Goal: Task Accomplishment & Management: Manage account settings

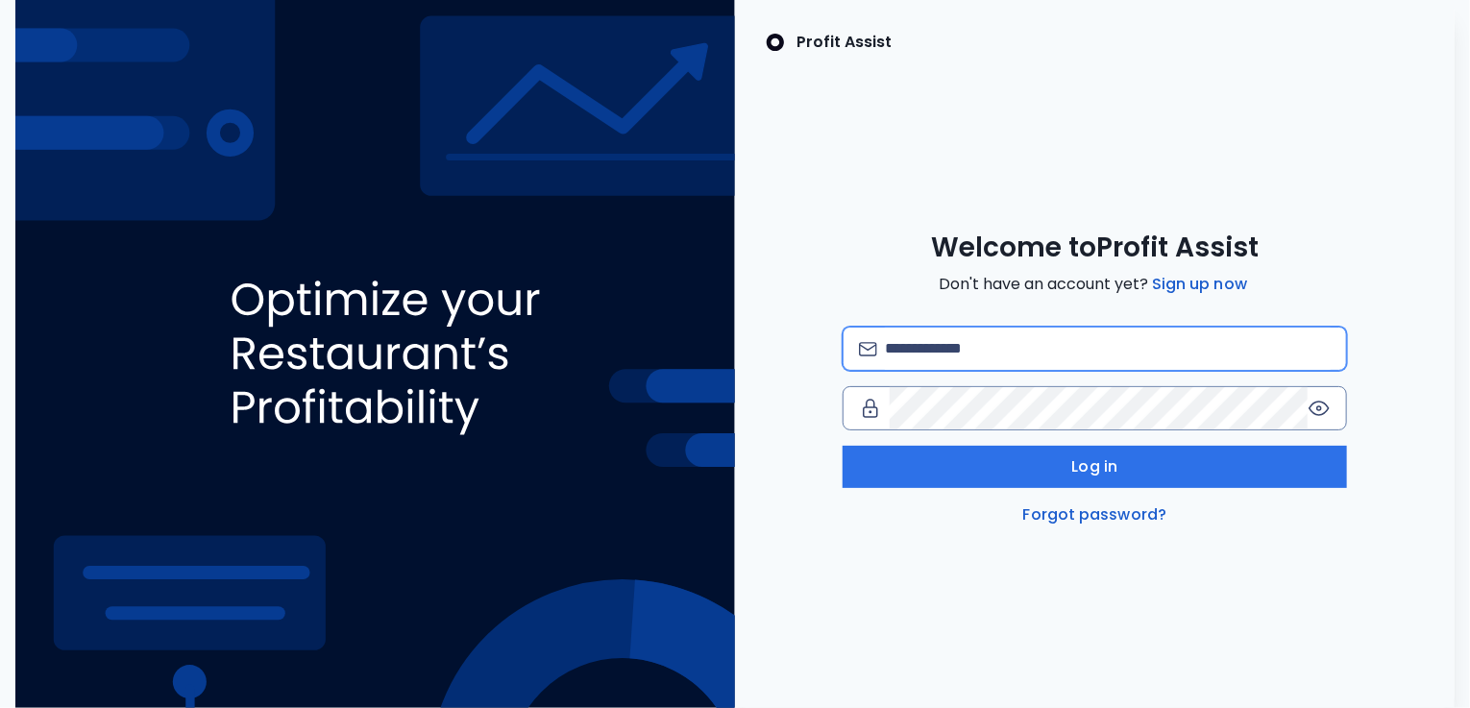
click at [933, 347] on input "email" at bounding box center [1108, 349] width 446 height 42
type input "**********"
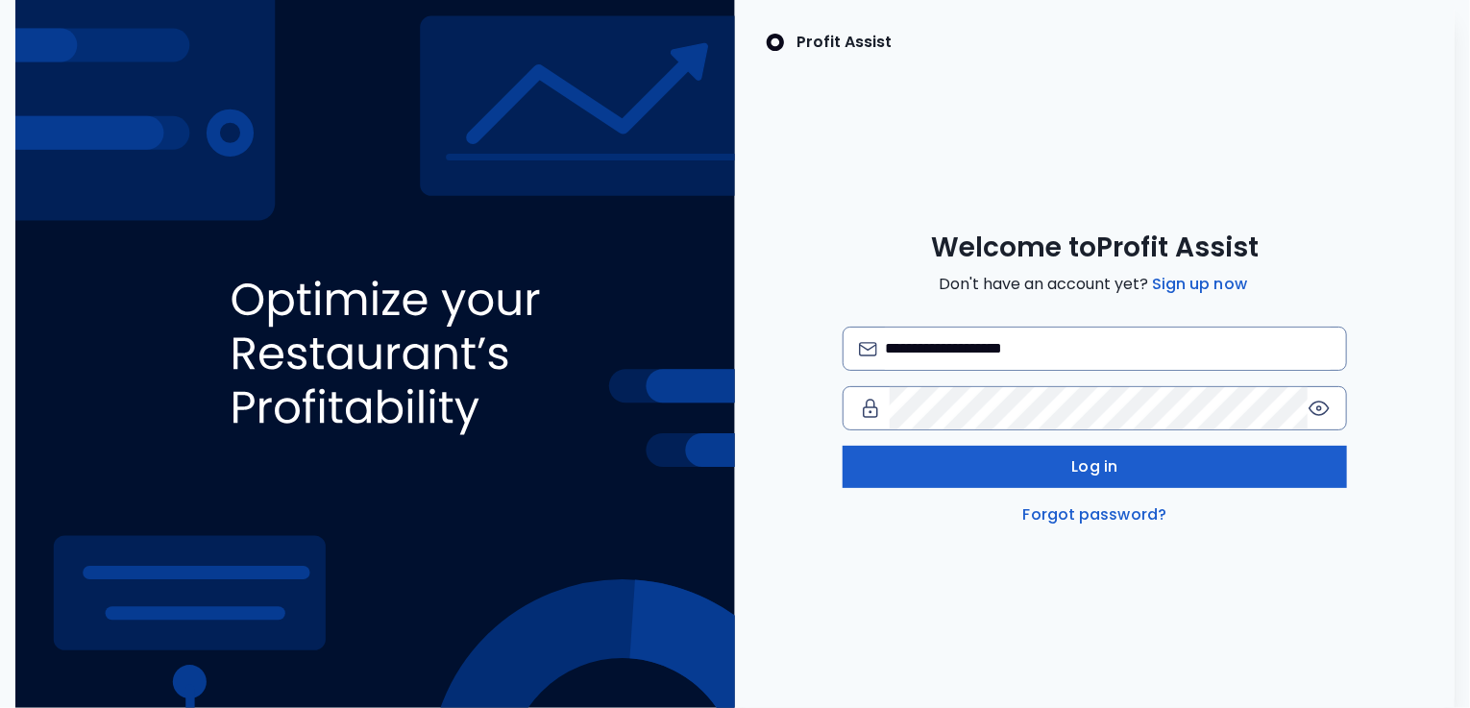
click at [1022, 474] on button "Log in" at bounding box center [1095, 467] width 505 height 42
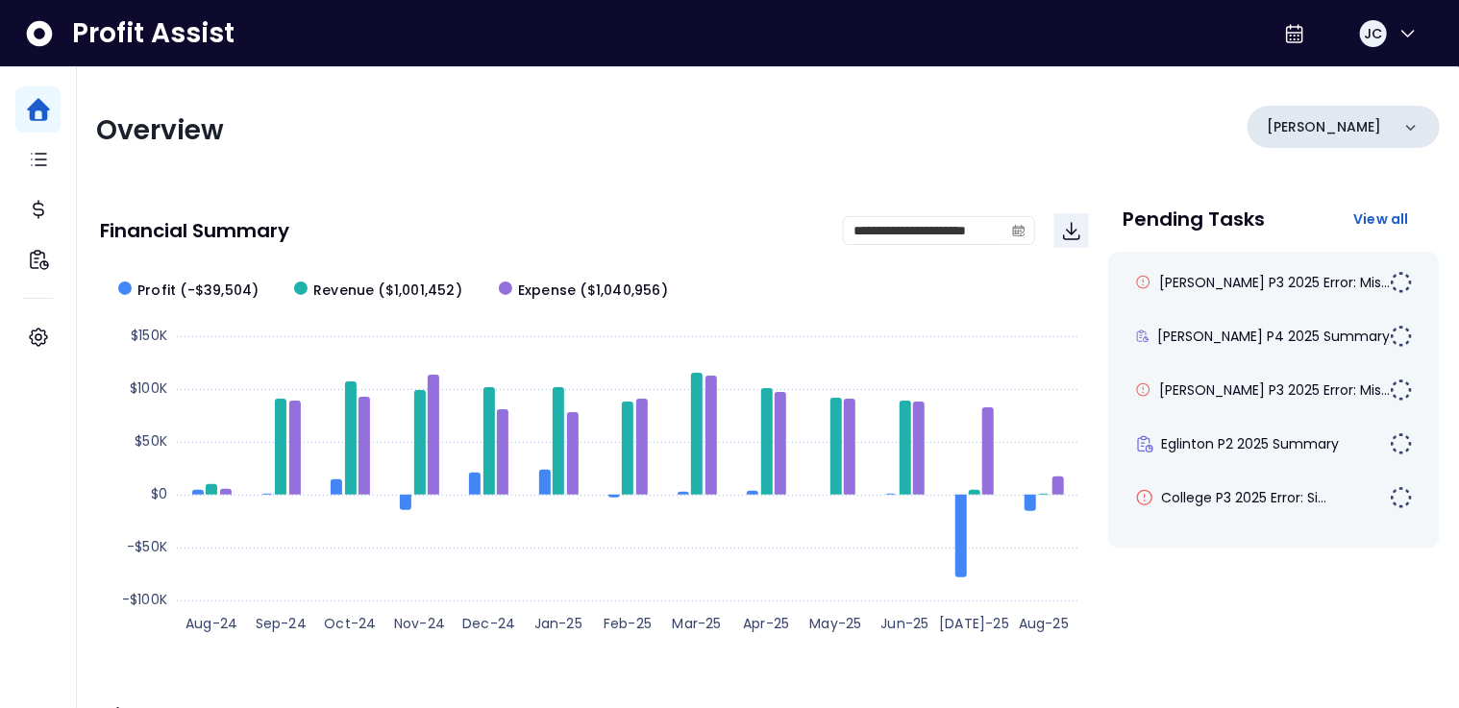
click at [1341, 129] on div "[PERSON_NAME]" at bounding box center [1343, 127] width 192 height 42
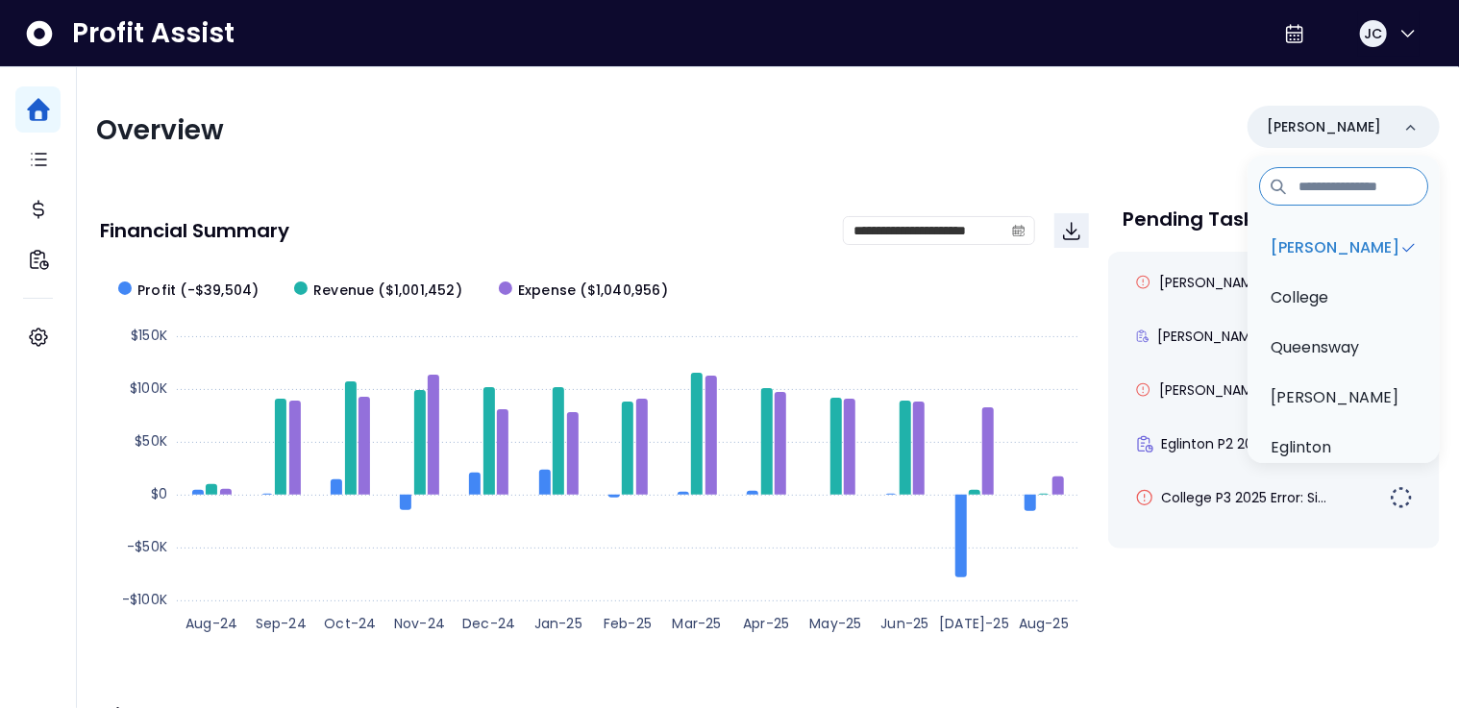
click at [875, 169] on div "**********" at bounding box center [768, 636] width 1382 height 1138
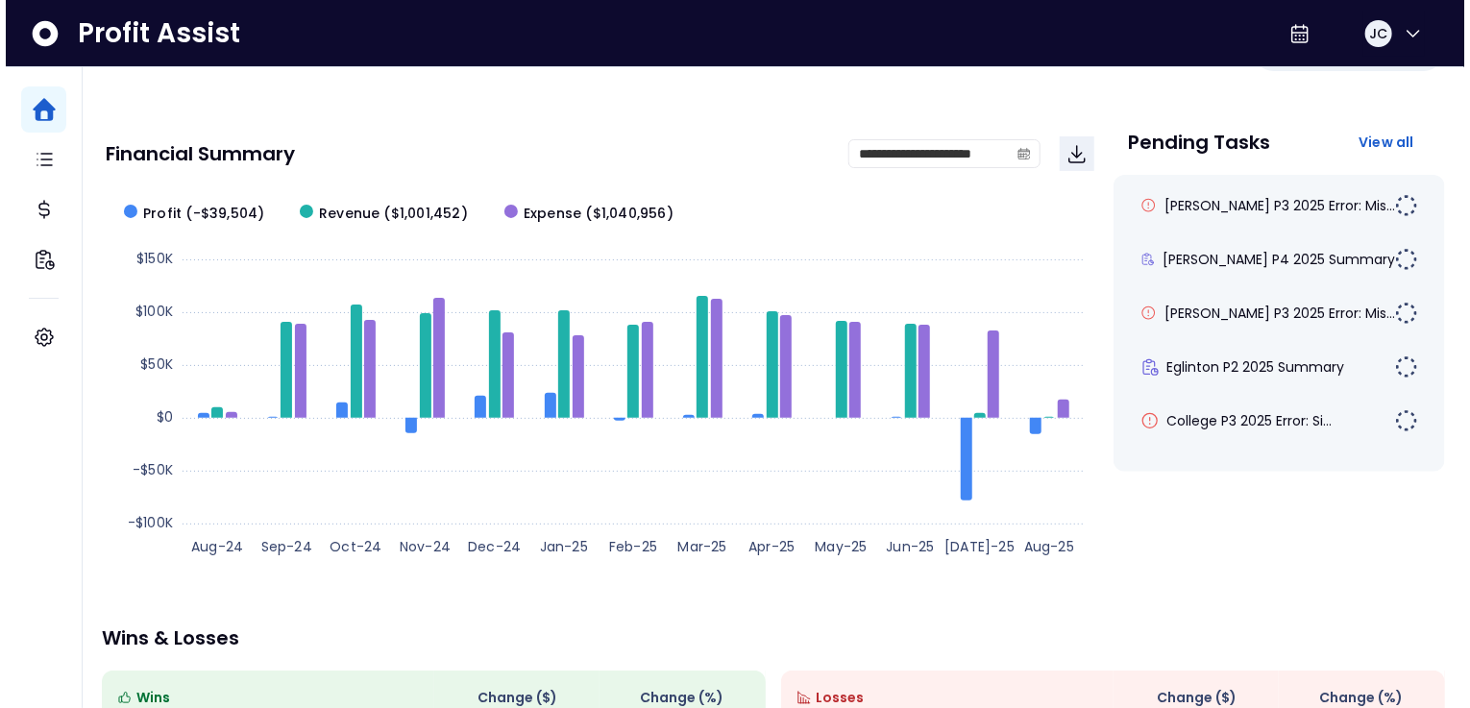
scroll to position [69, 0]
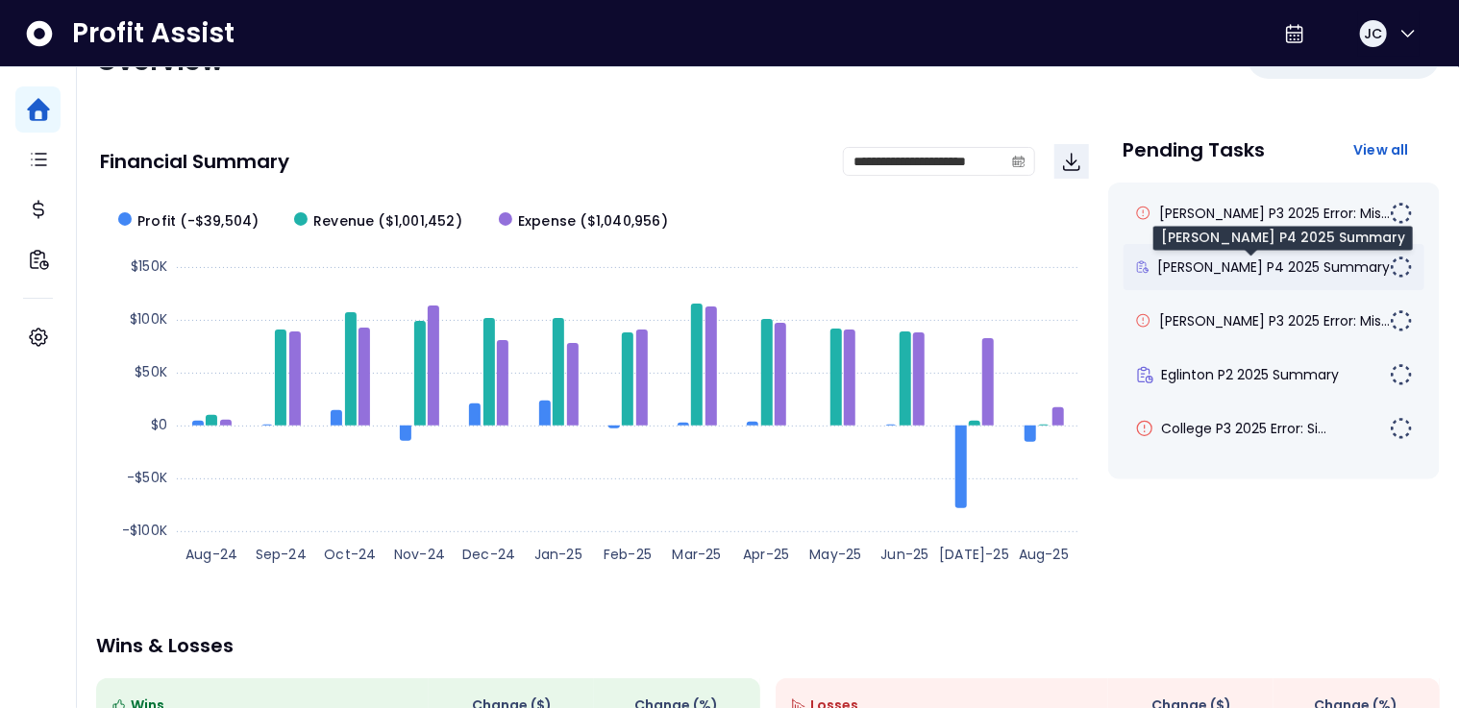
click at [1267, 258] on span "[PERSON_NAME] P4 2025 Summary" at bounding box center [1273, 267] width 233 height 19
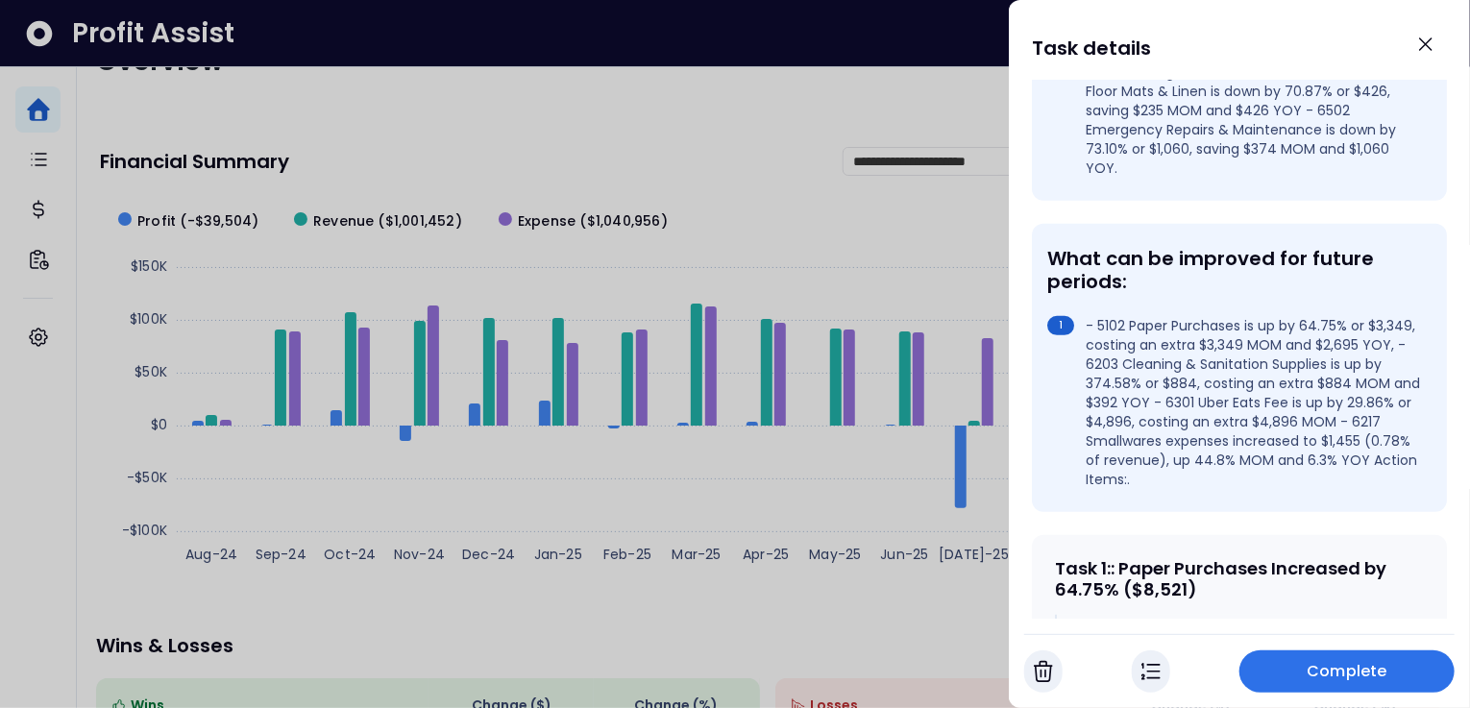
scroll to position [465, 0]
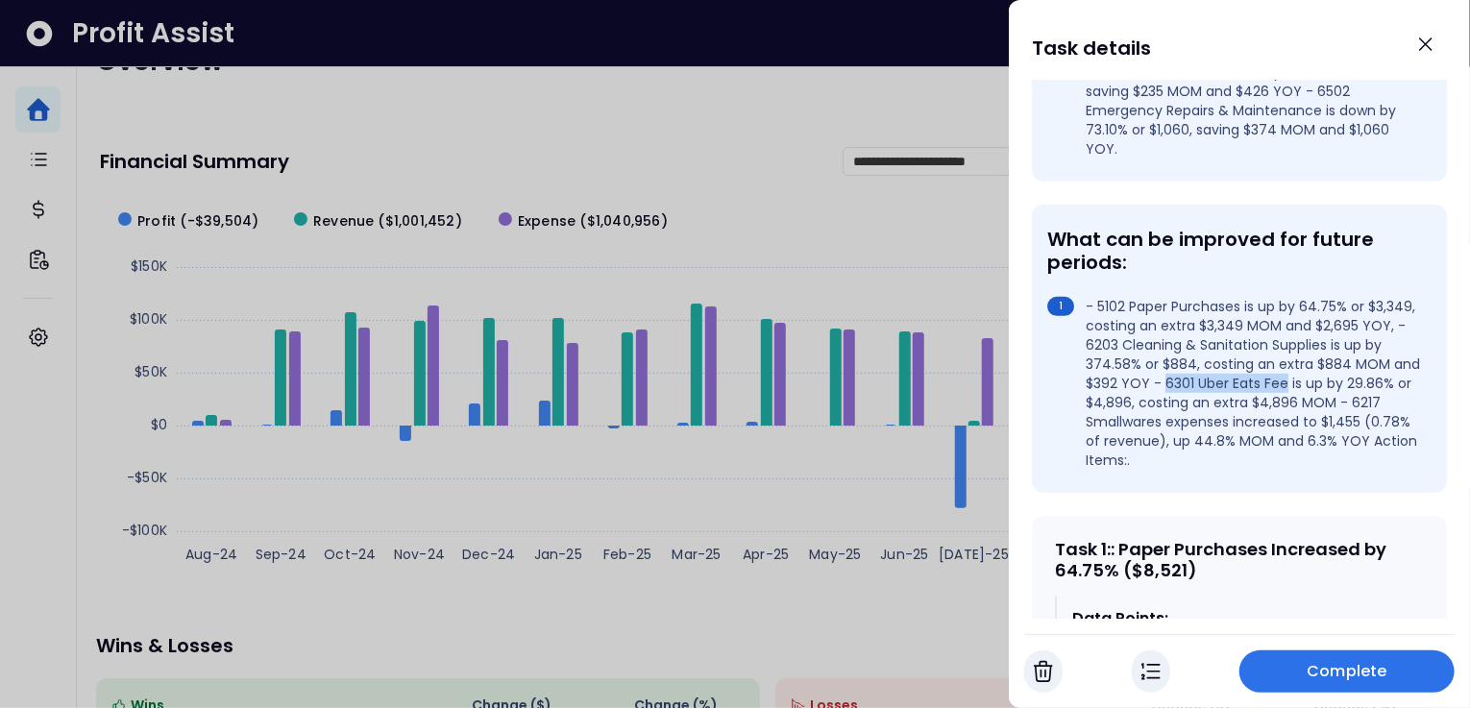
drag, startPoint x: 1196, startPoint y: 354, endPoint x: 1313, endPoint y: 352, distance: 116.3
click at [1314, 352] on li "- 5102 Paper Purchases is up by 64.75% or $3,349, costing an extra $3,349 MOM a…" at bounding box center [1236, 383] width 377 height 173
drag, startPoint x: 1135, startPoint y: 268, endPoint x: 1242, endPoint y: 271, distance: 106.7
click at [1242, 297] on li "- 5102 Paper Purchases is up by 64.75% or $3,349, costing an extra $3,349 MOM a…" at bounding box center [1236, 383] width 377 height 173
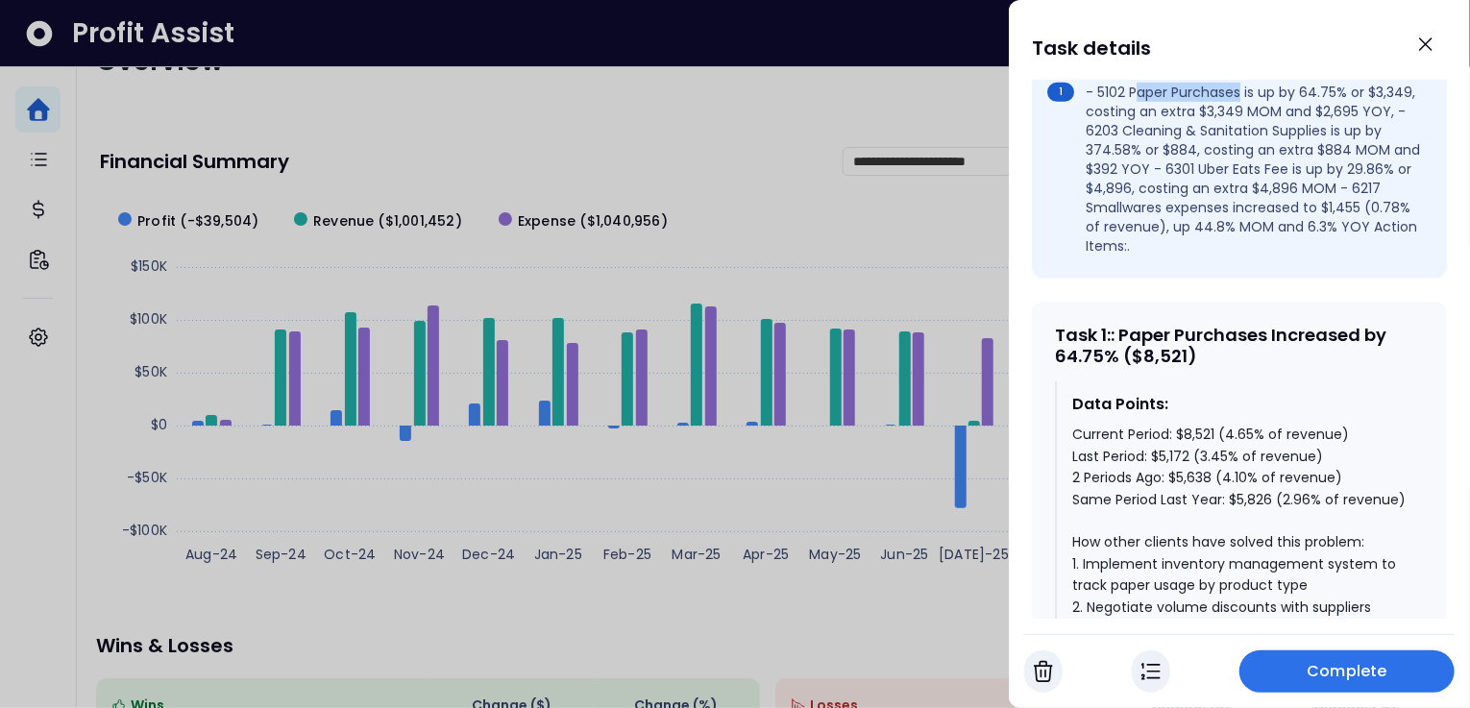
scroll to position [759, 0]
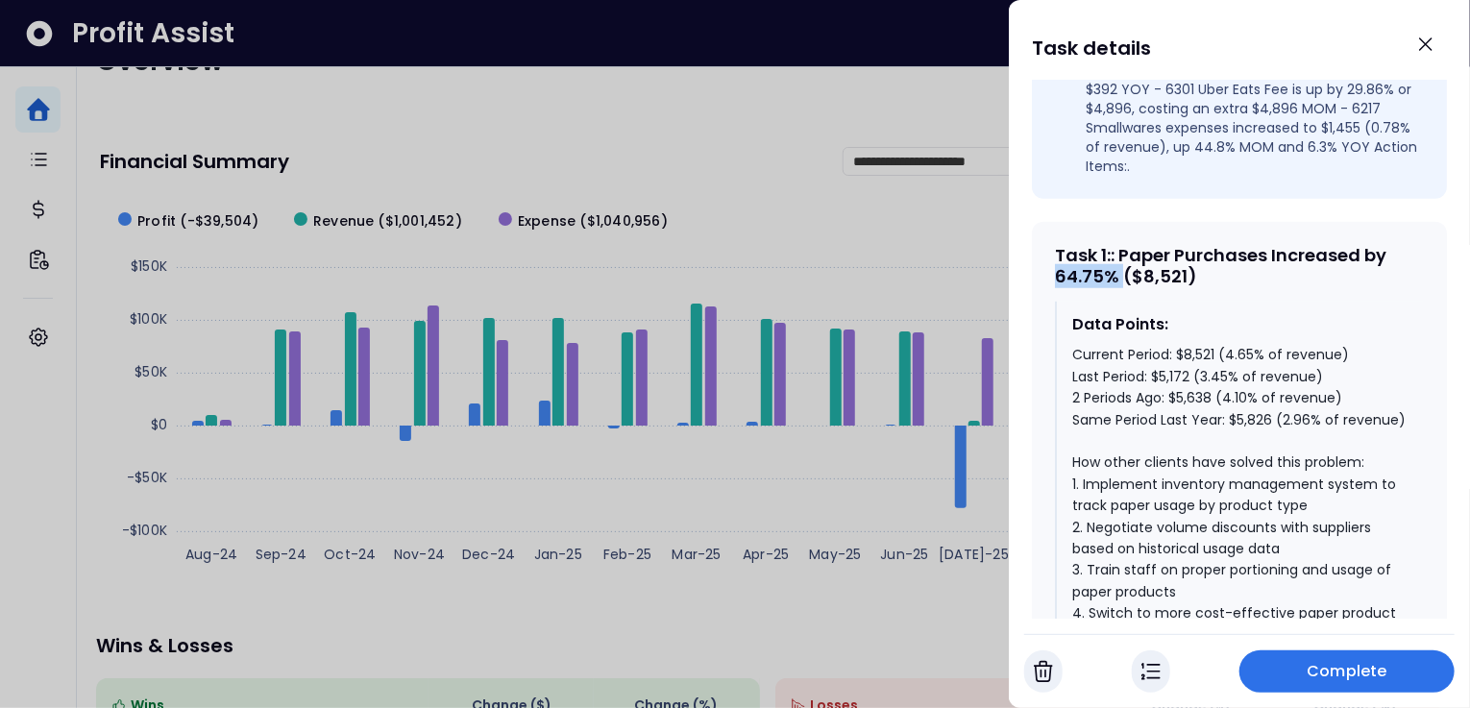
drag, startPoint x: 1121, startPoint y: 245, endPoint x: 1056, endPoint y: 250, distance: 64.6
click at [1056, 250] on div "Task 1 : : Paper Purchases Increased by 64.75% ($8,521)" at bounding box center [1239, 265] width 369 height 41
drag, startPoint x: 1174, startPoint y: 324, endPoint x: 1219, endPoint y: 324, distance: 44.2
click at [1218, 344] on div "Current Period: $8,521 (4.65% of revenue) Last Period: $5,172 (3.45% of revenue…" at bounding box center [1241, 570] width 336 height 452
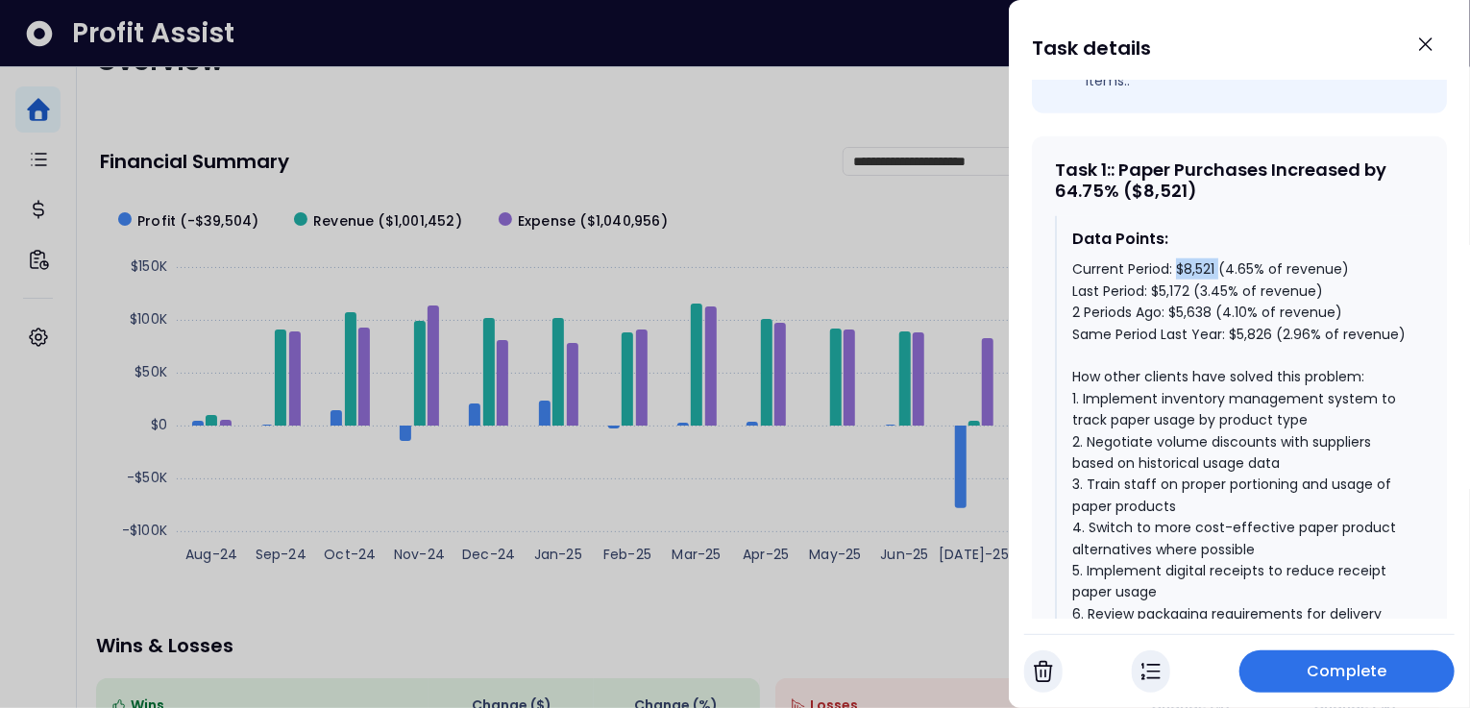
scroll to position [873, 0]
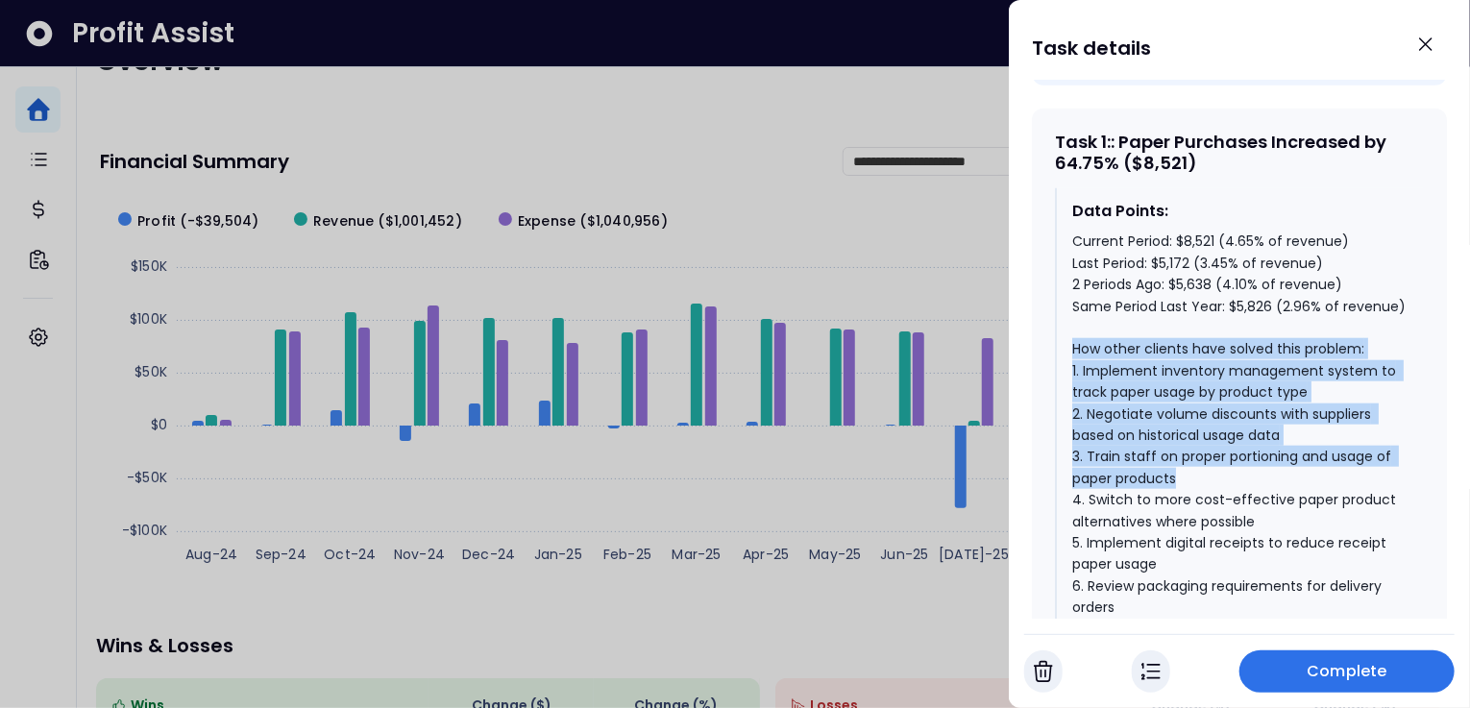
drag, startPoint x: 1073, startPoint y: 337, endPoint x: 1311, endPoint y: 456, distance: 266.0
click at [1311, 456] on div "Current Period: $8,521 (4.65% of revenue) Last Period: $5,172 (3.45% of revenue…" at bounding box center [1241, 457] width 336 height 452
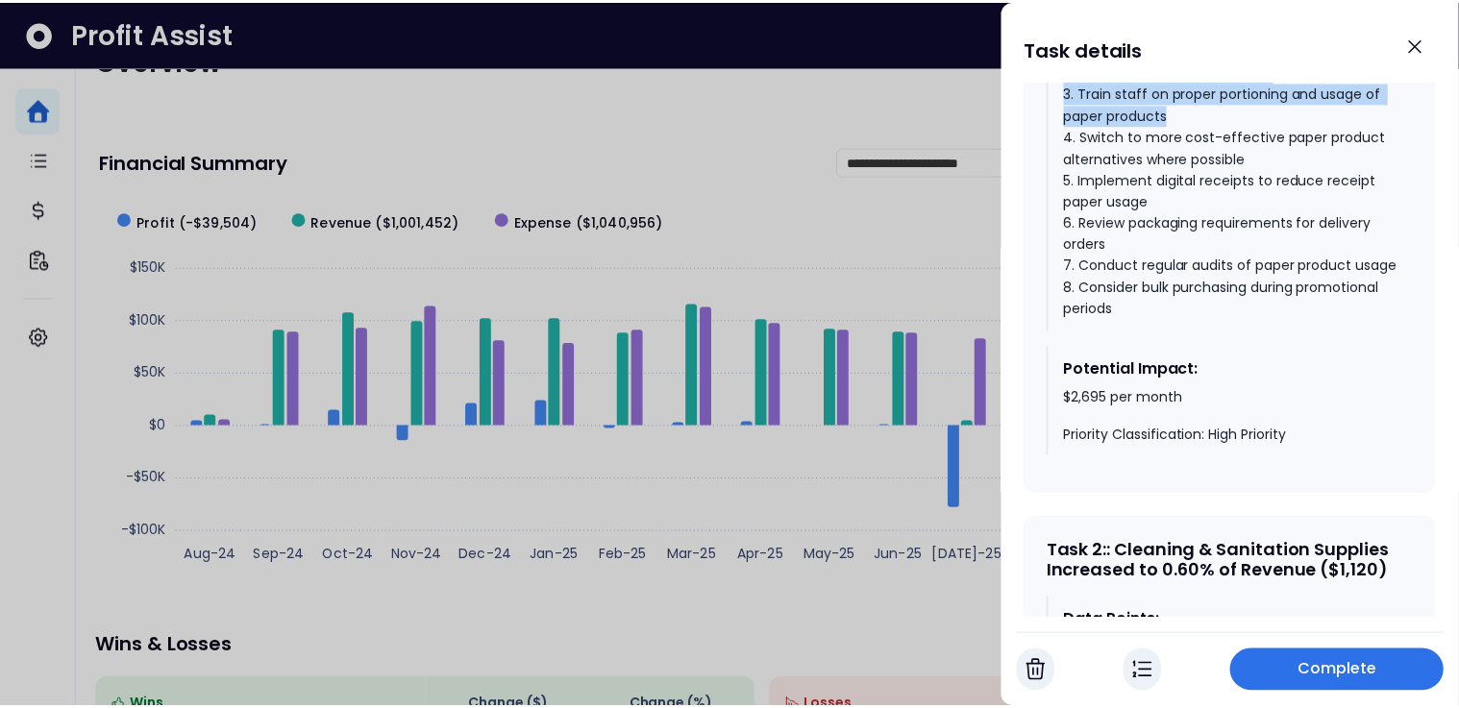
scroll to position [1240, 0]
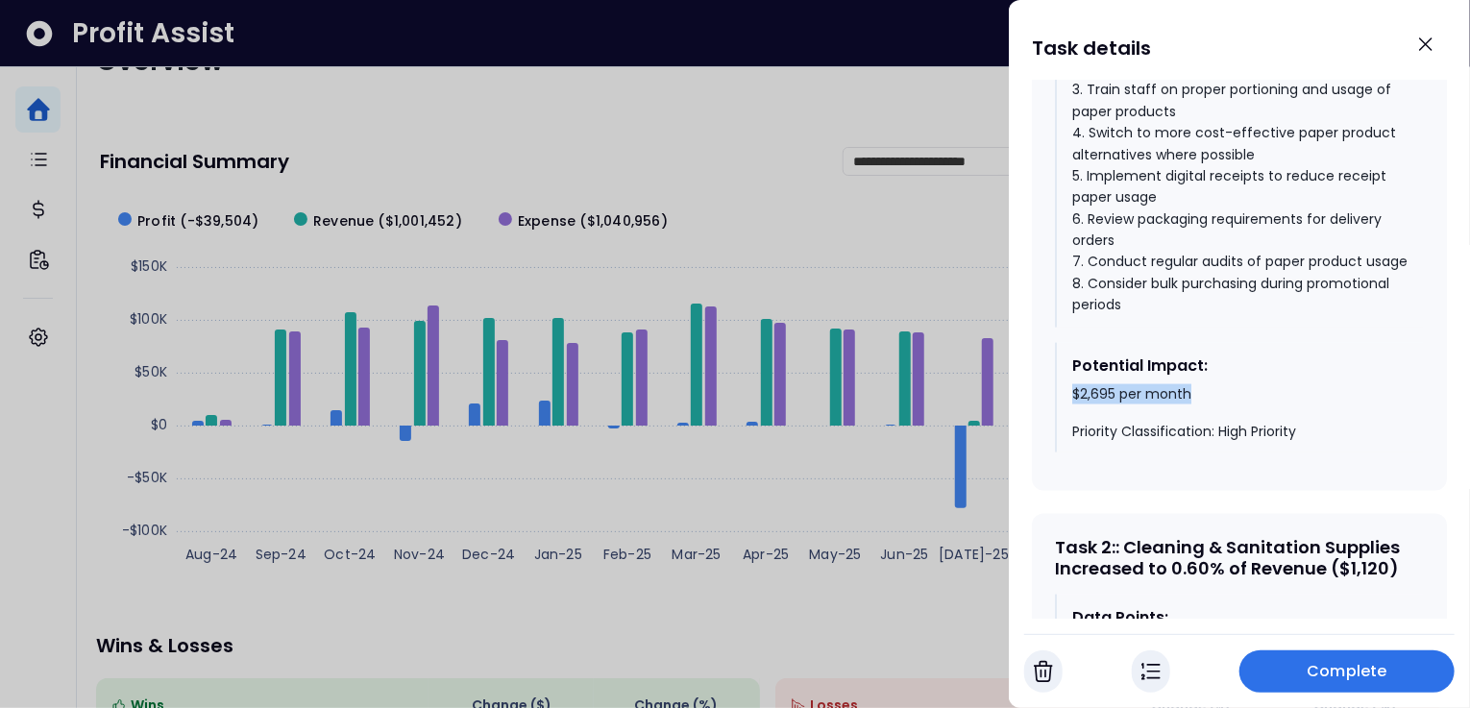
drag, startPoint x: 1076, startPoint y: 403, endPoint x: 1208, endPoint y: 409, distance: 131.8
click at [1210, 402] on div "$2,695 per month Priority Classification: High Priority" at bounding box center [1241, 413] width 336 height 57
click at [1426, 49] on icon "Close" at bounding box center [1426, 44] width 23 height 23
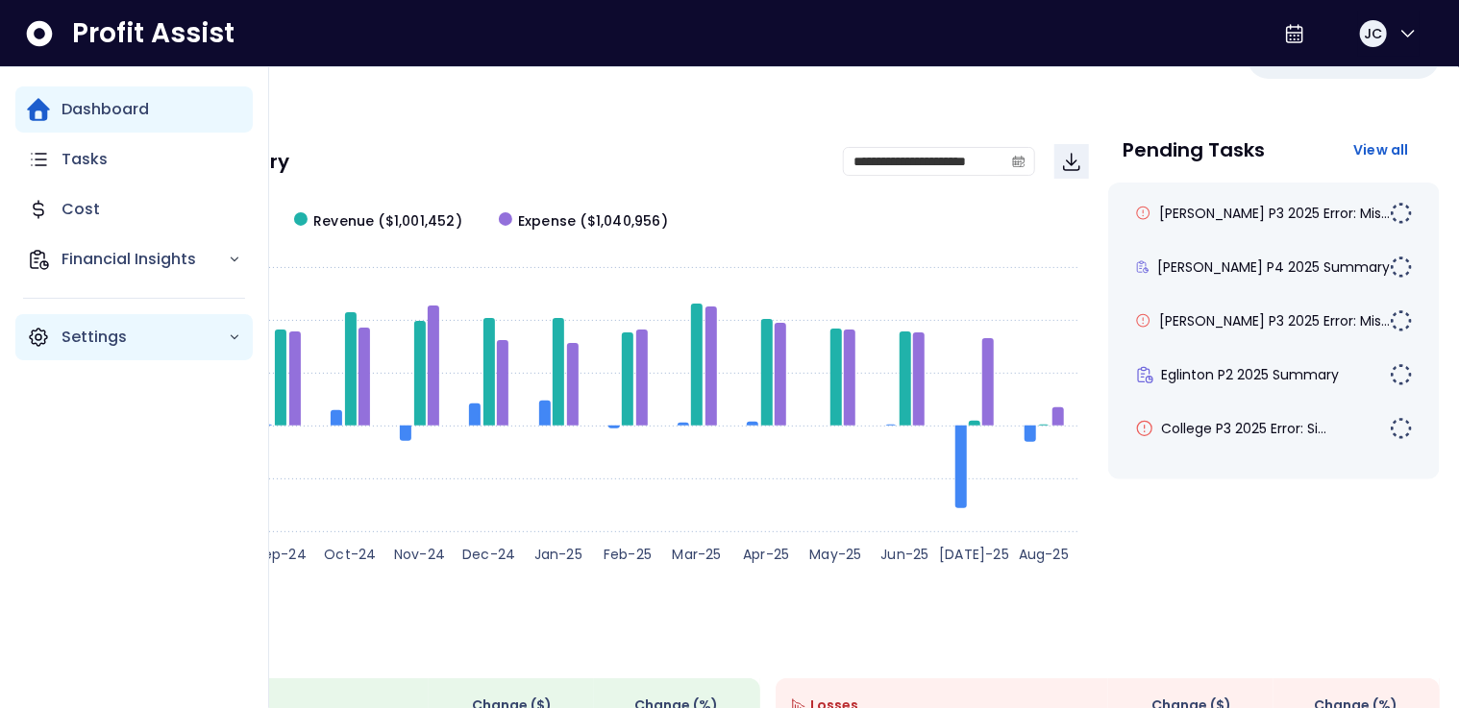
click at [64, 332] on p "Settings" at bounding box center [145, 337] width 166 height 23
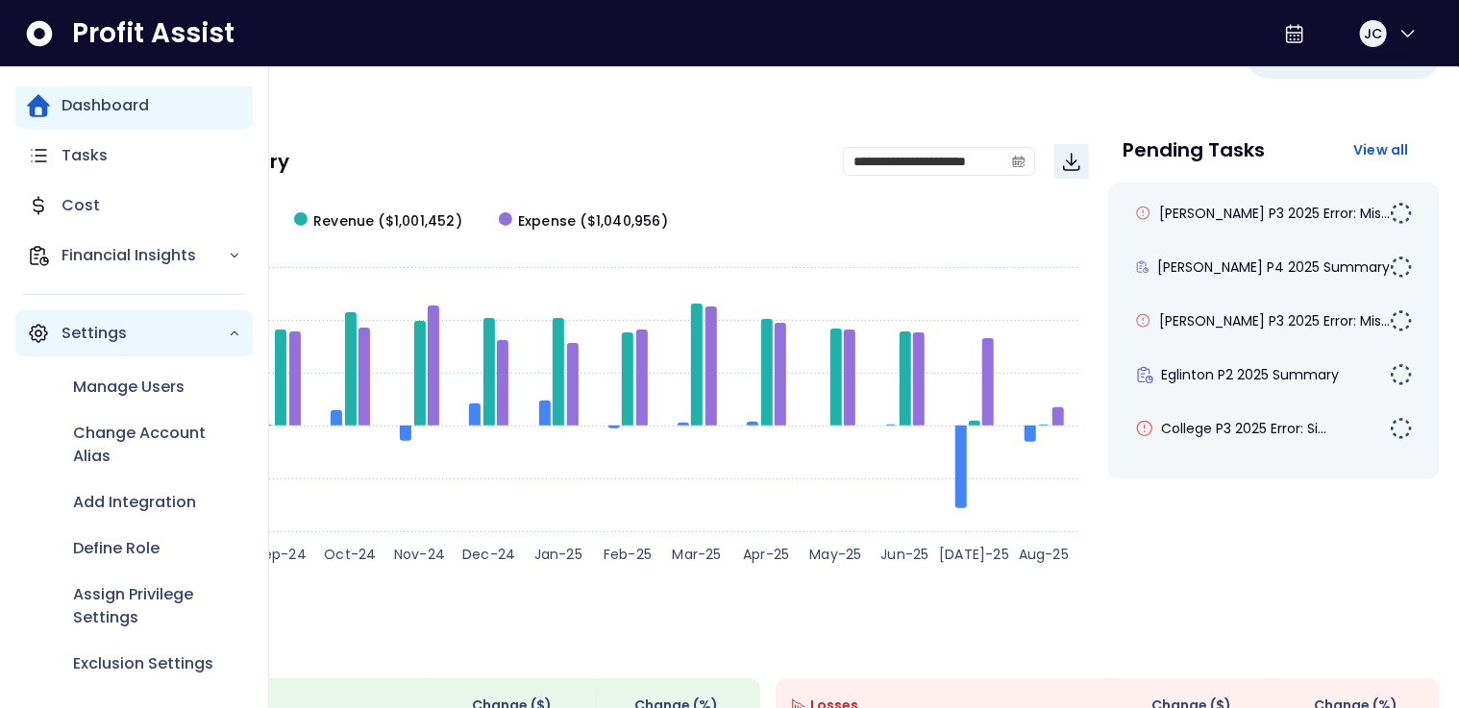
scroll to position [9, 0]
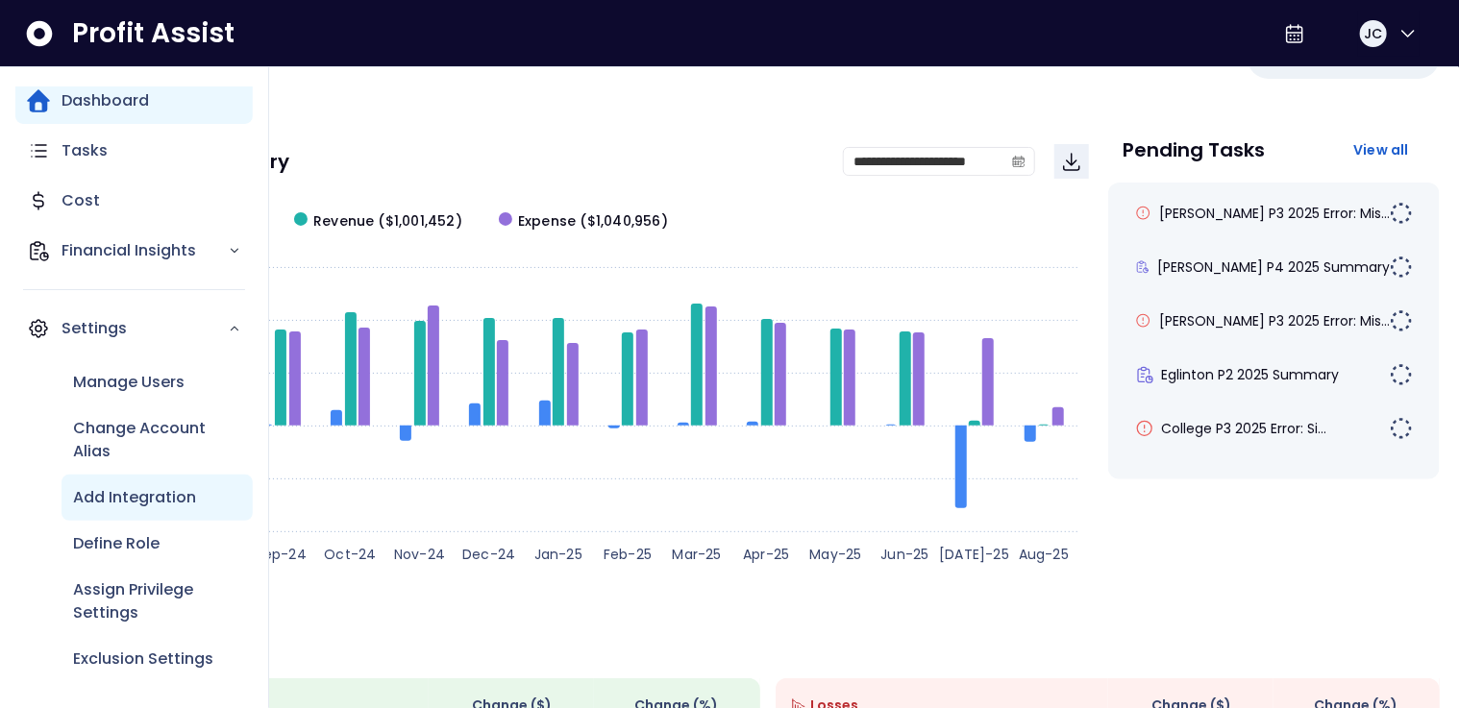
click at [131, 503] on p "Add Integration" at bounding box center [134, 497] width 123 height 23
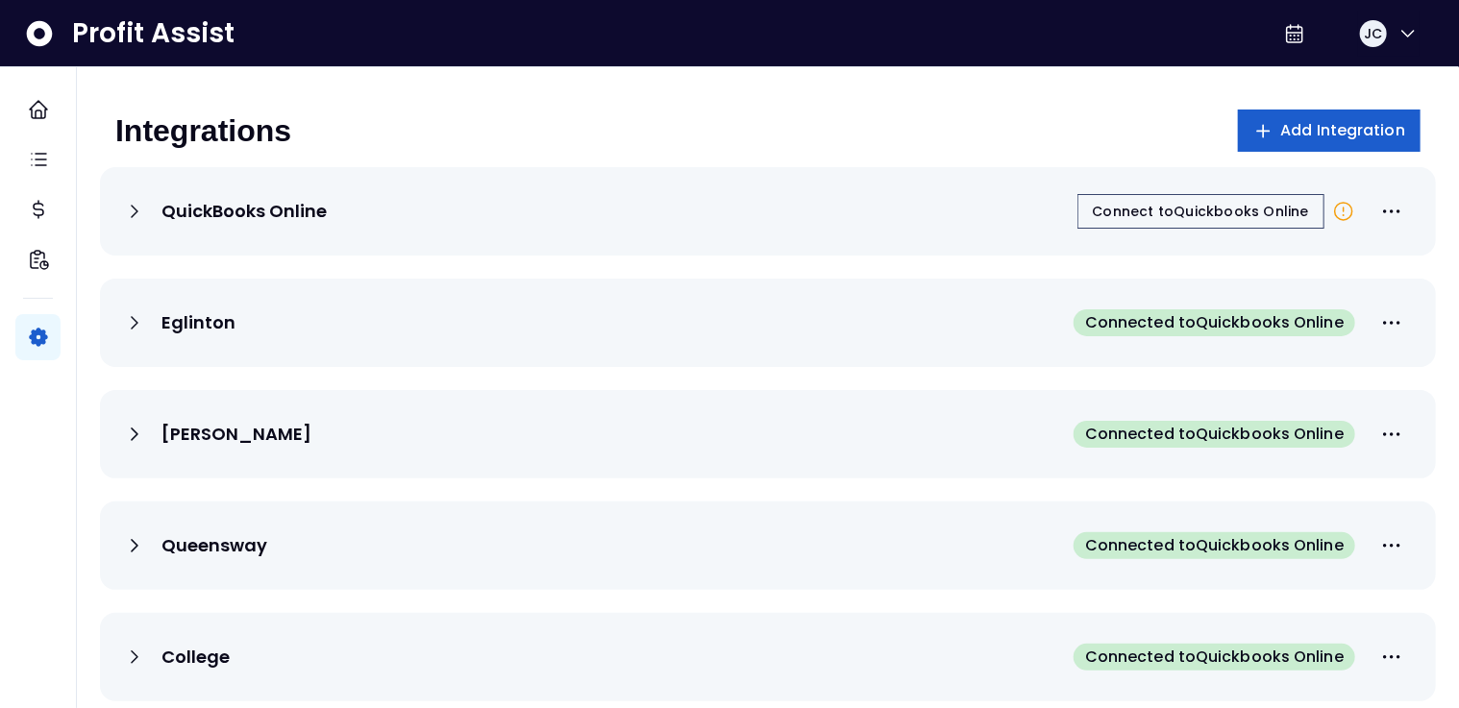
click at [1327, 130] on span "Add Integration" at bounding box center [1343, 130] width 125 height 23
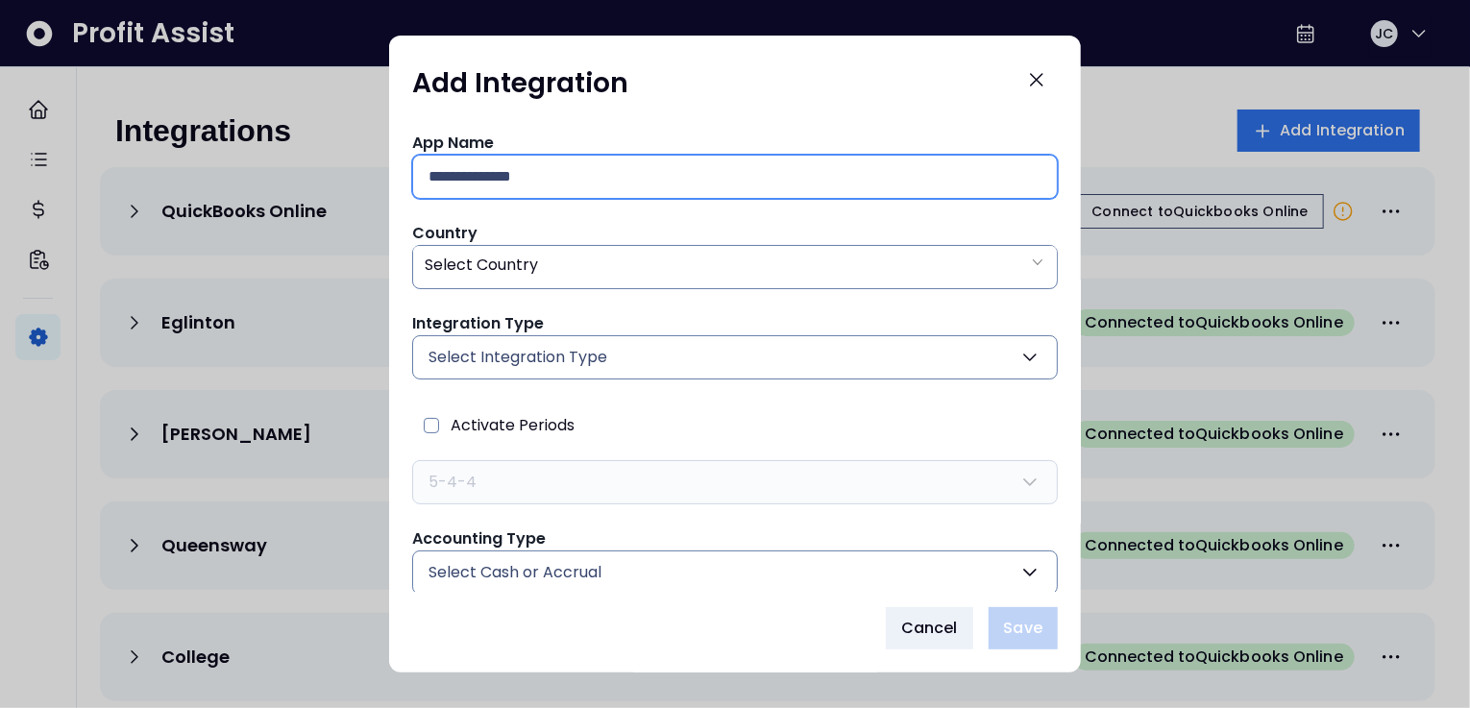
click at [618, 182] on input "text" at bounding box center [735, 177] width 613 height 42
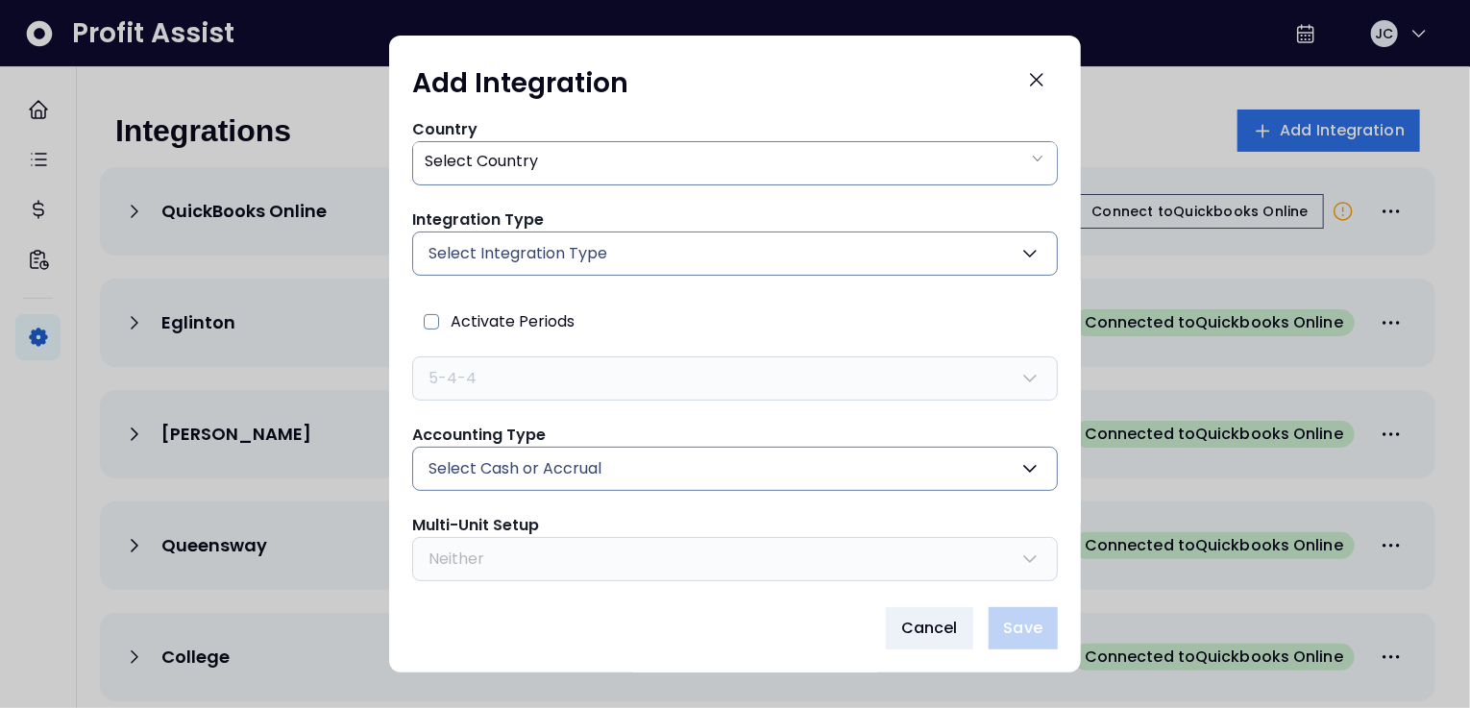
scroll to position [158, 0]
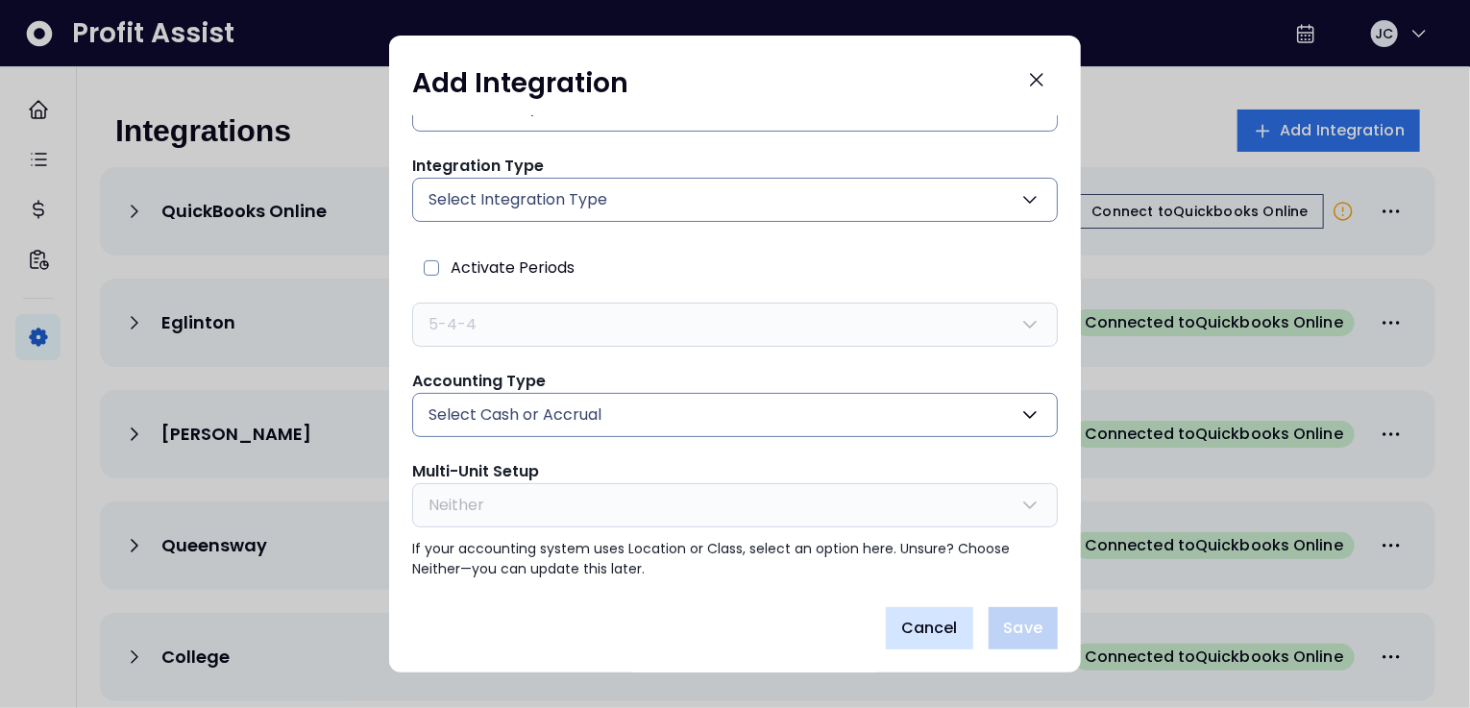
click at [913, 620] on span "Cancel" at bounding box center [929, 628] width 57 height 23
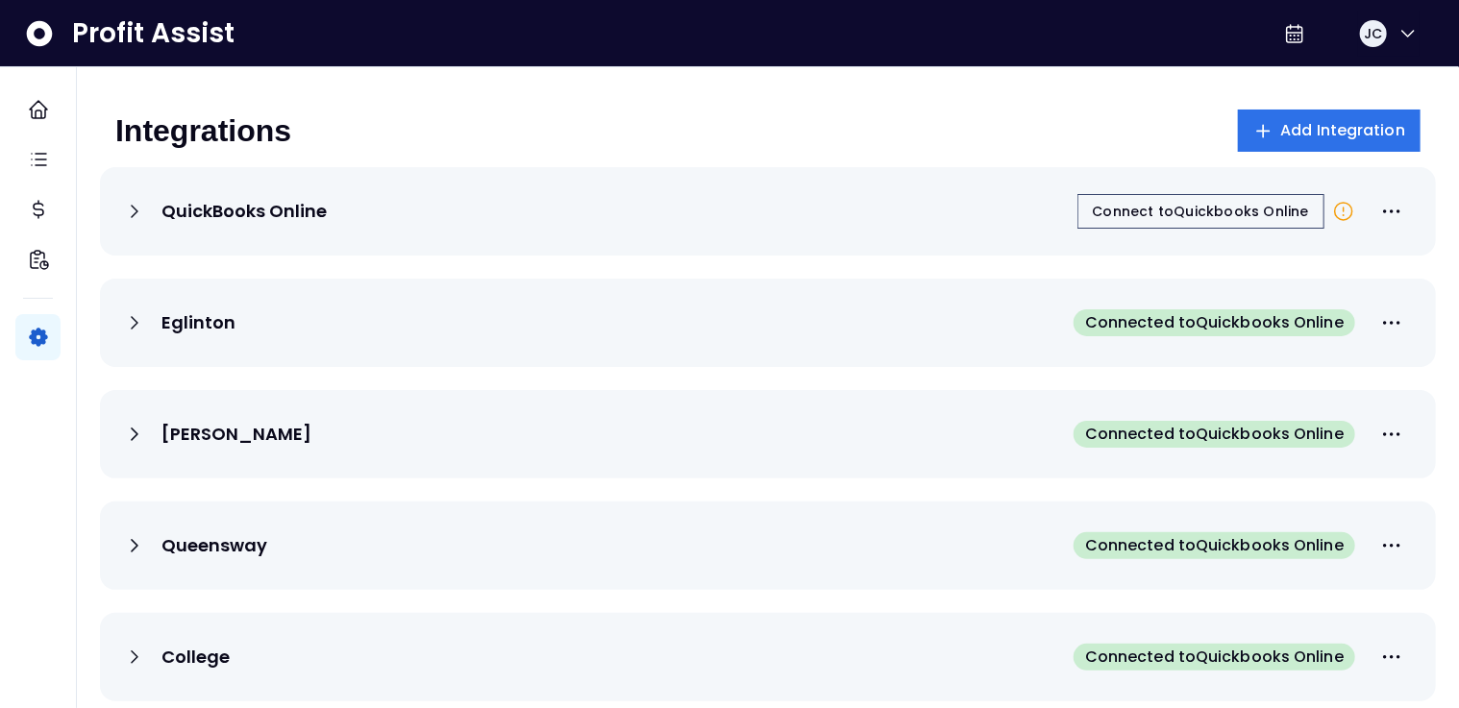
click at [134, 323] on icon at bounding box center [134, 322] width 23 height 23
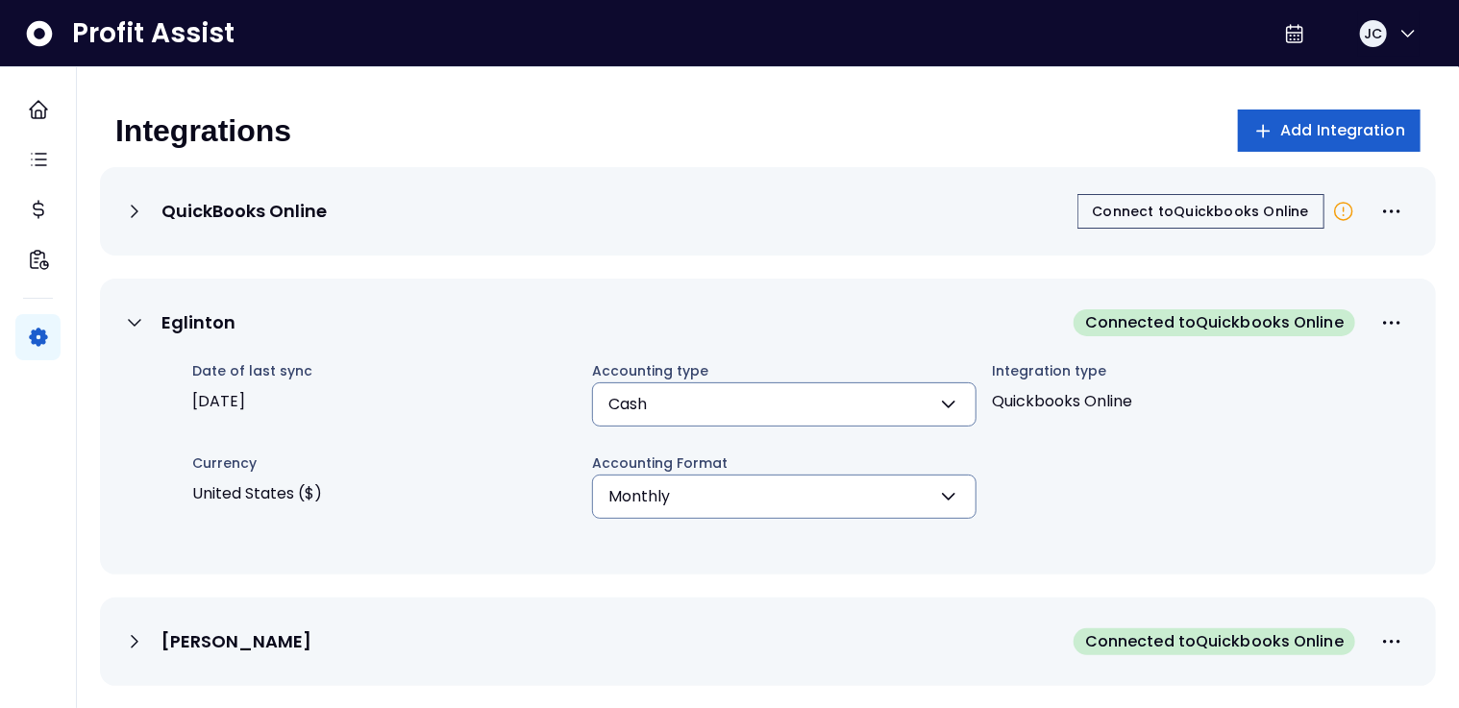
click at [1336, 142] on button "Add Integration" at bounding box center [1330, 131] width 184 height 42
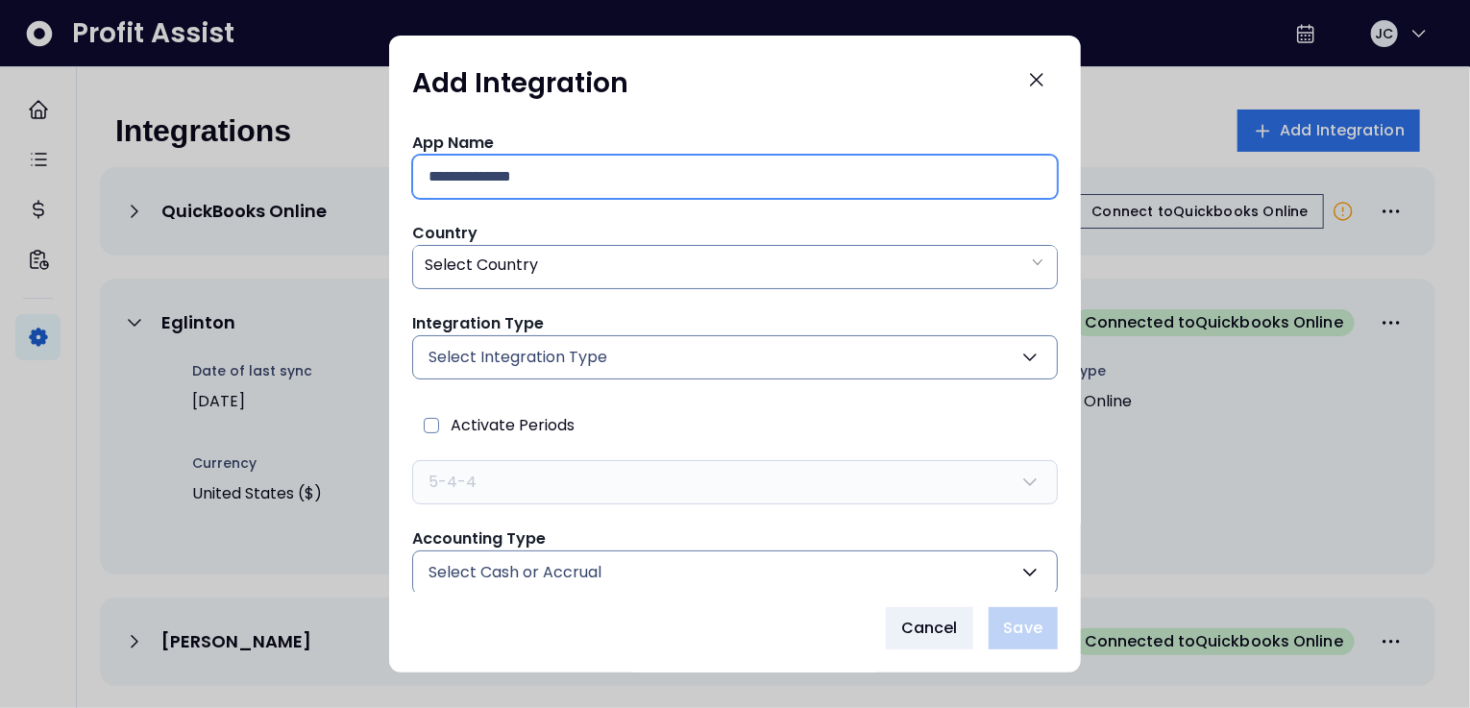
click at [555, 182] on input "text" at bounding box center [735, 177] width 613 height 42
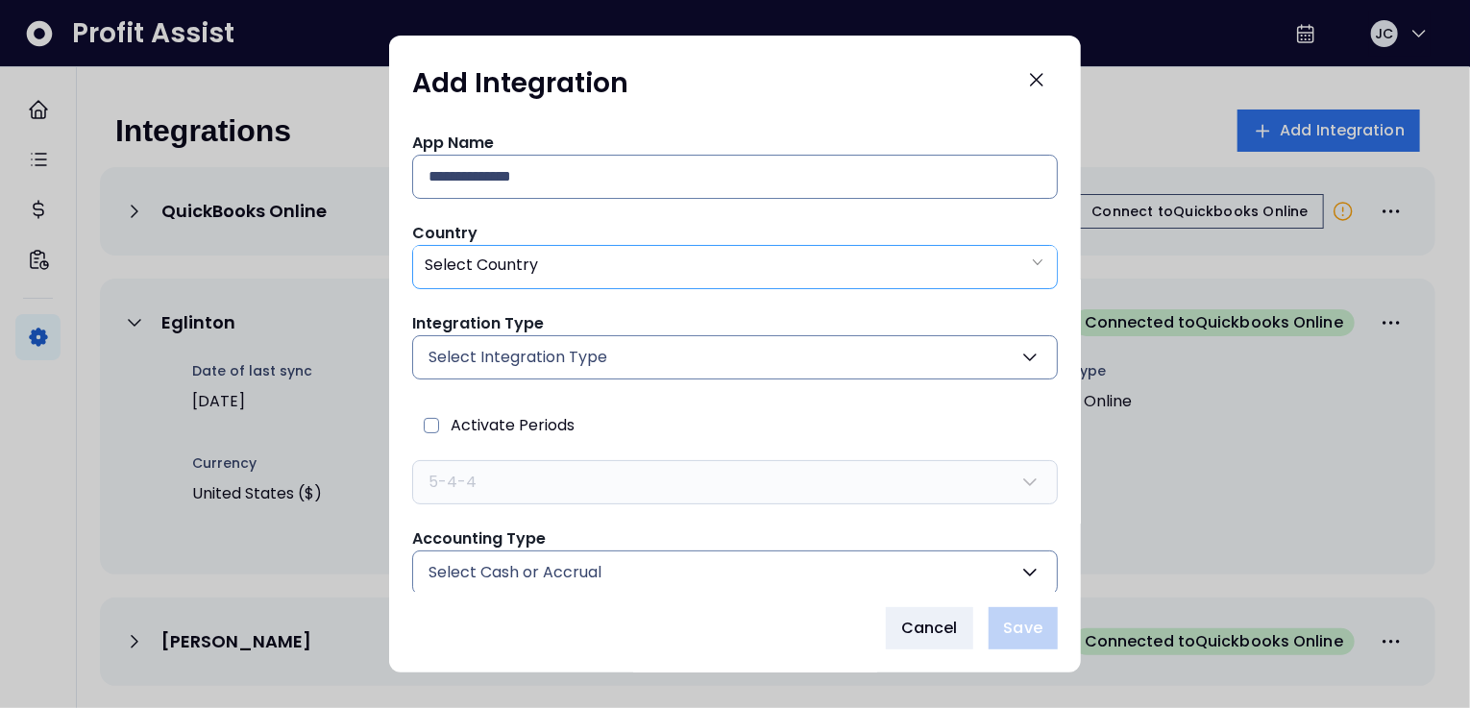
click at [564, 258] on div "Select Country" at bounding box center [735, 265] width 644 height 39
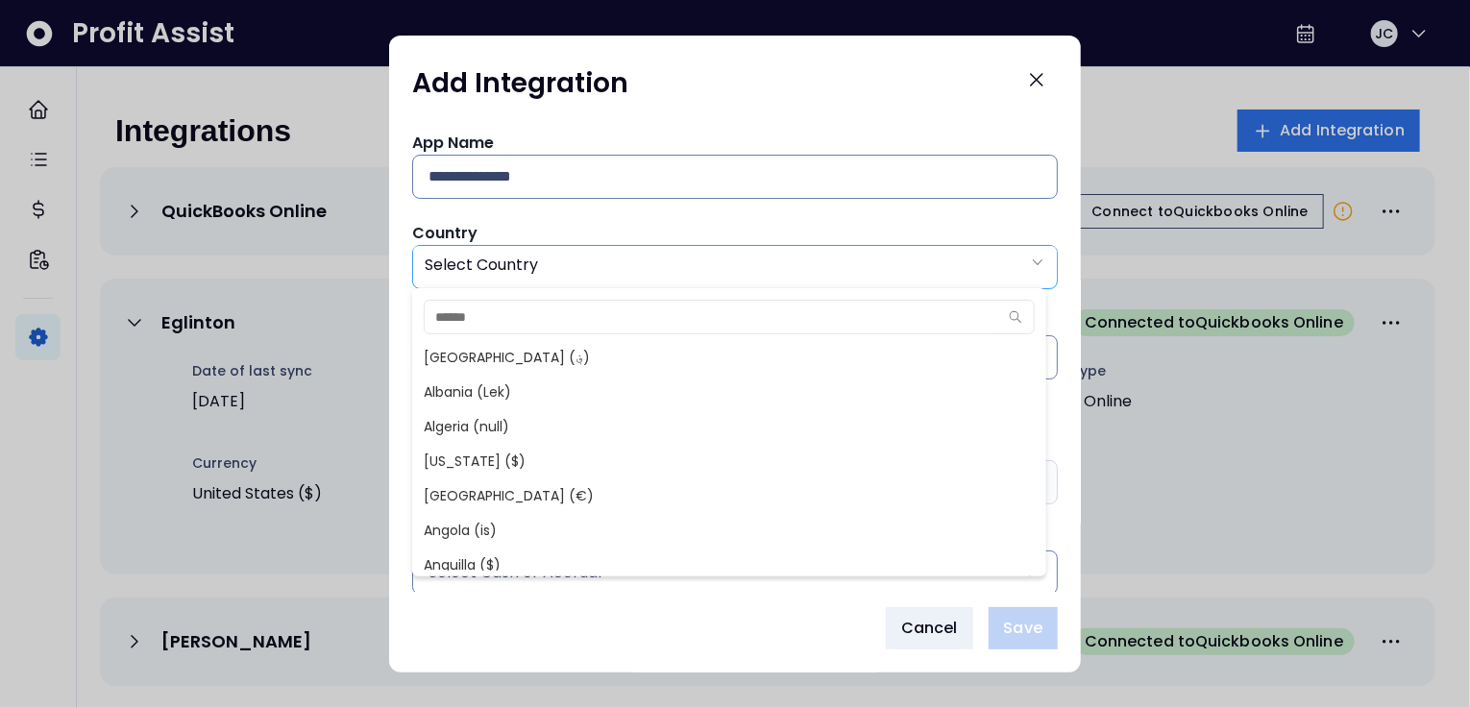
click at [564, 258] on div "Select Country" at bounding box center [735, 265] width 644 height 39
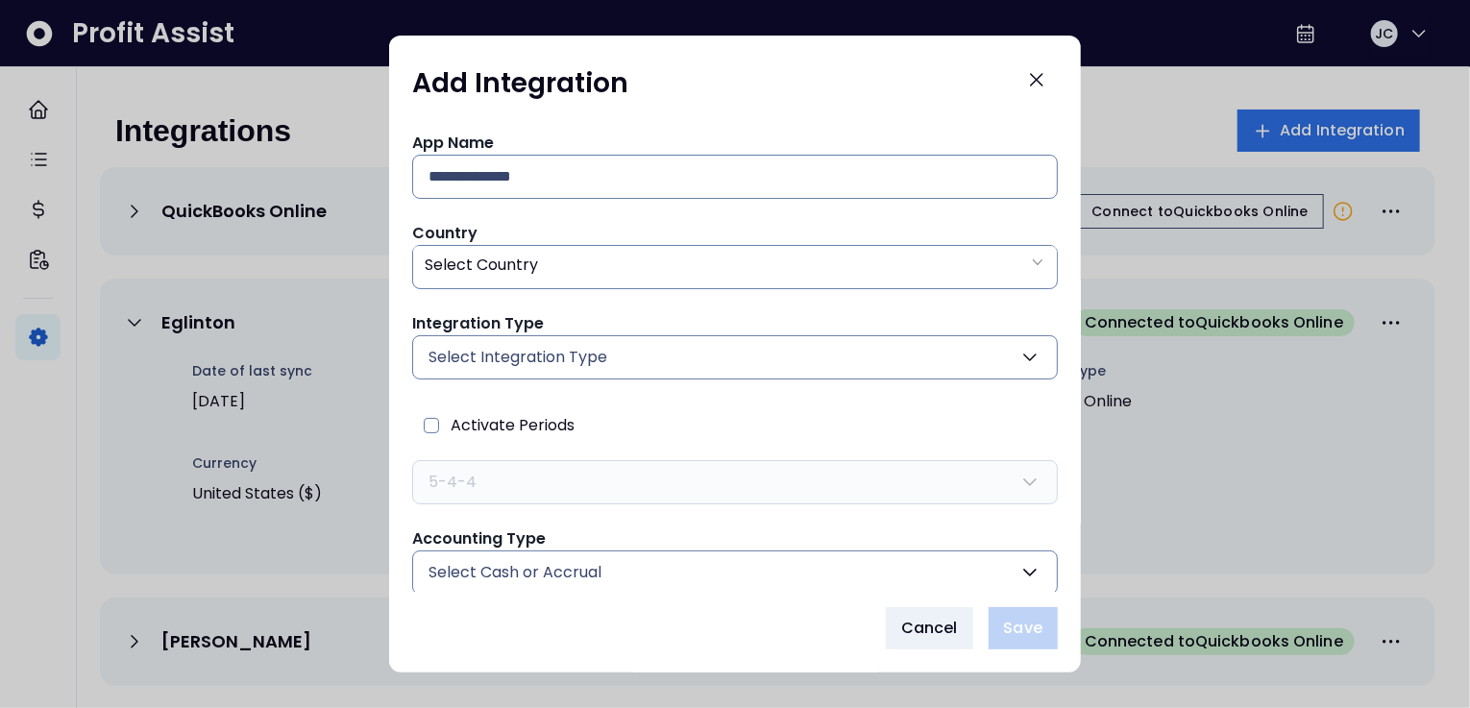
click at [635, 347] on button "Select Integration Type" at bounding box center [735, 357] width 646 height 44
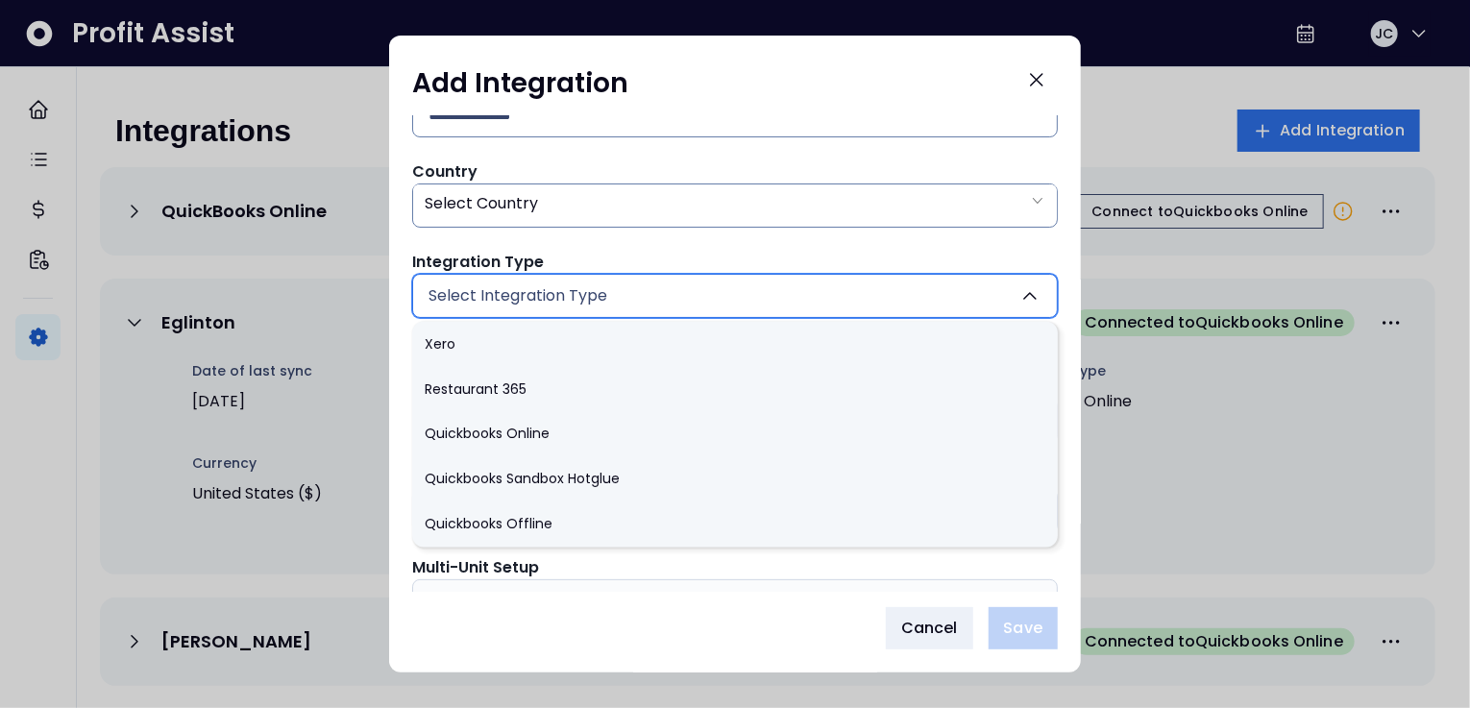
scroll to position [0, 0]
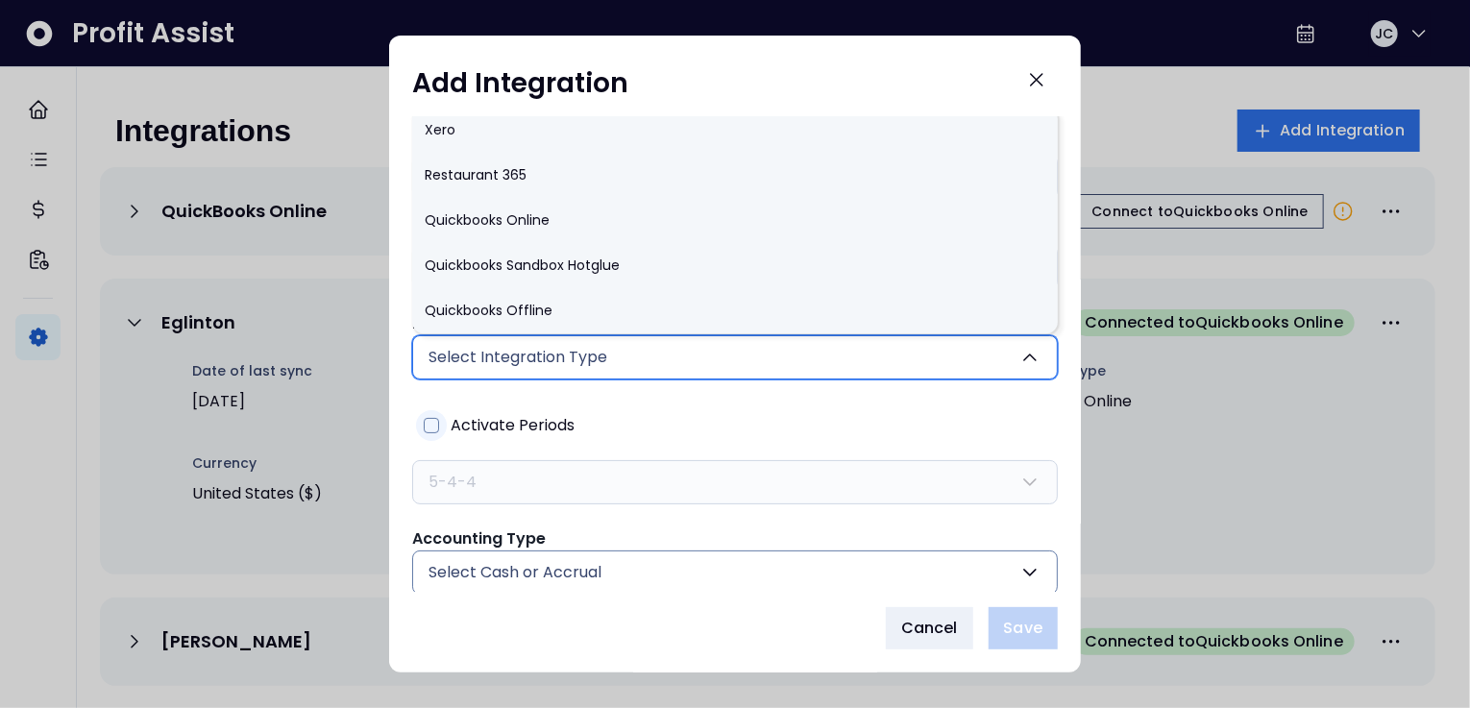
click at [537, 413] on span "Activate Periods" at bounding box center [513, 425] width 124 height 31
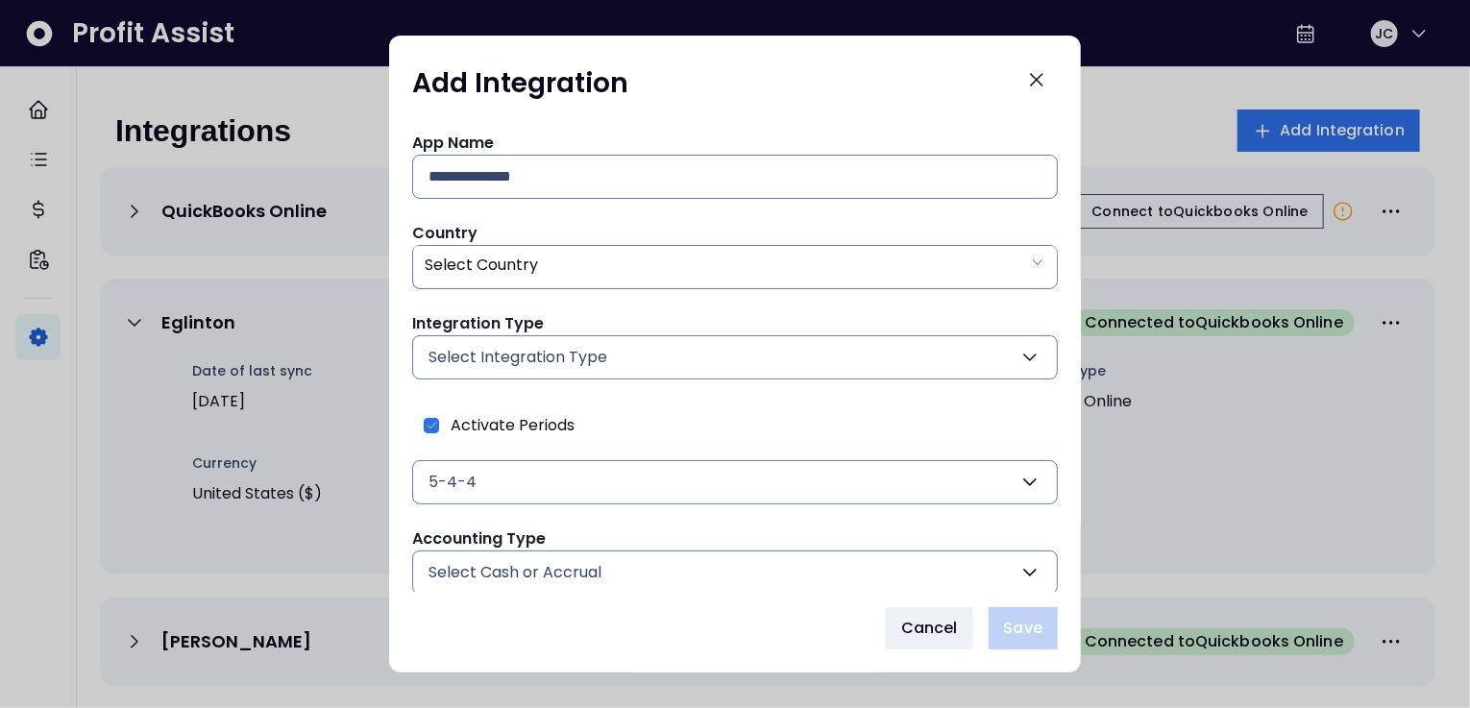
click at [599, 484] on button "5-4-4" at bounding box center [735, 482] width 646 height 44
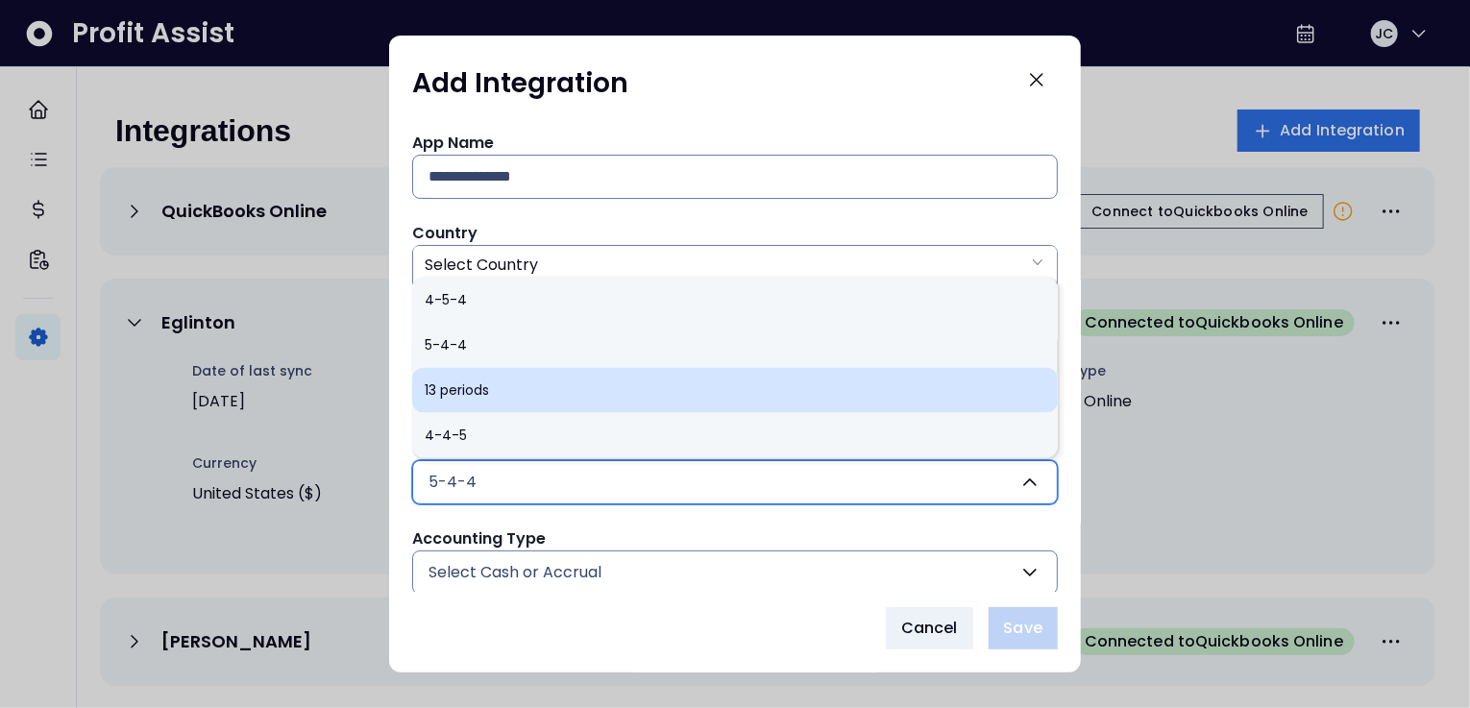
click at [630, 404] on li "13 periods" at bounding box center [735, 389] width 646 height 45
type input "**********"
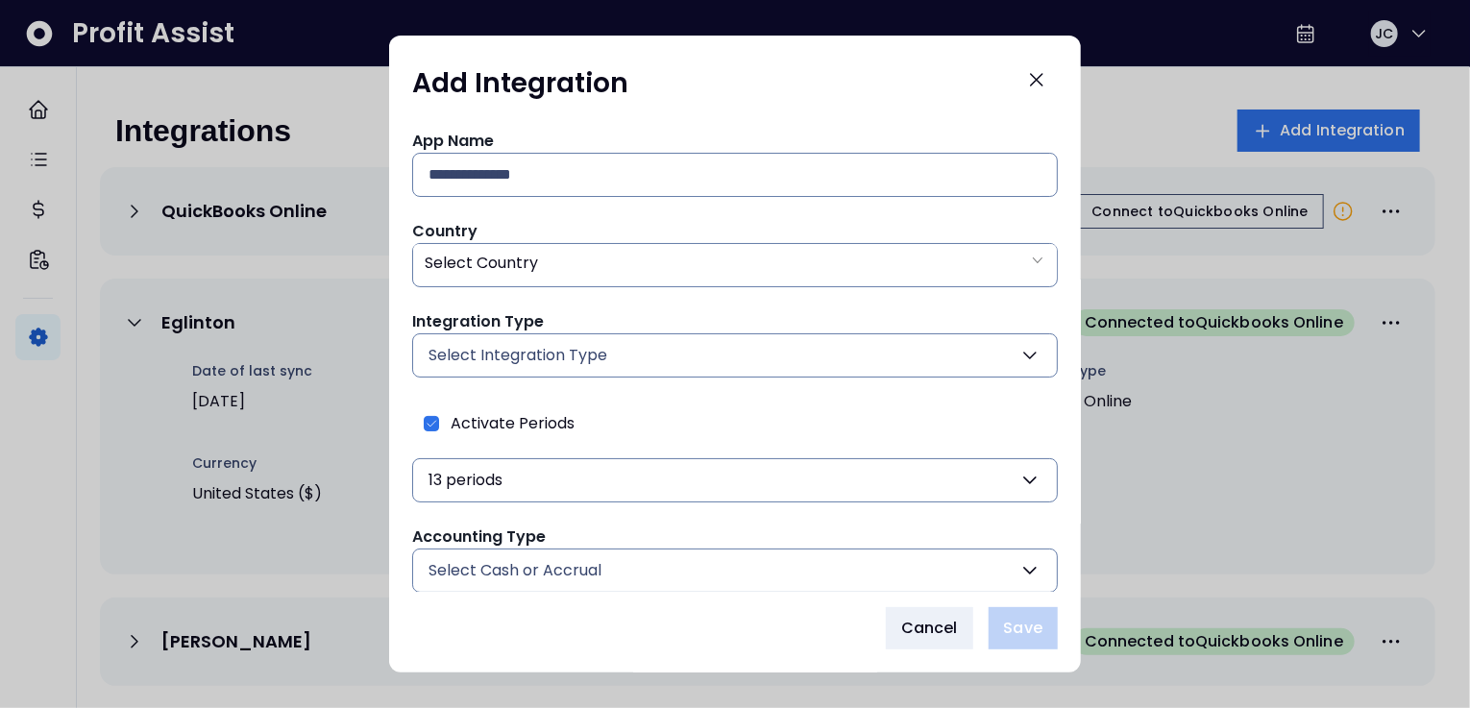
scroll to position [3, 0]
click at [665, 561] on button "Select Cash or Accrual" at bounding box center [735, 570] width 646 height 44
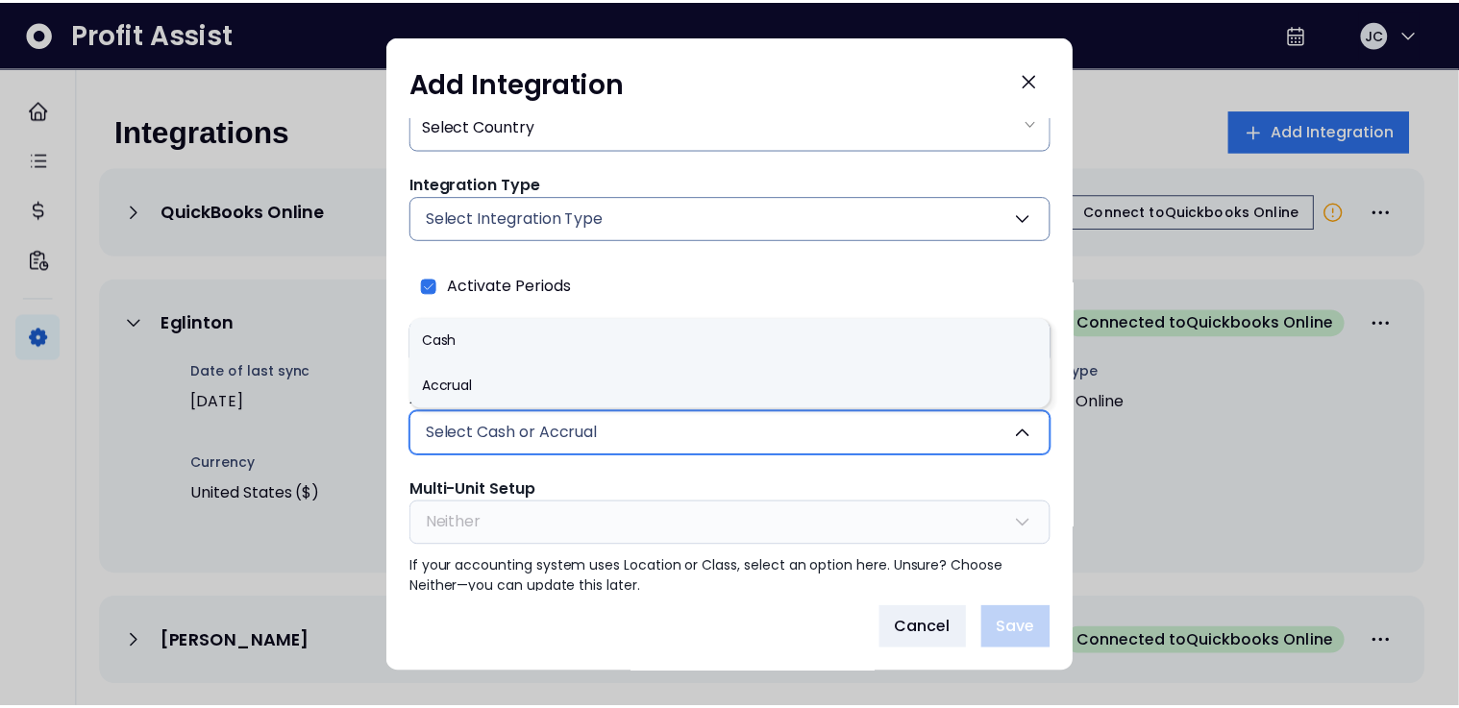
scroll to position [158, 0]
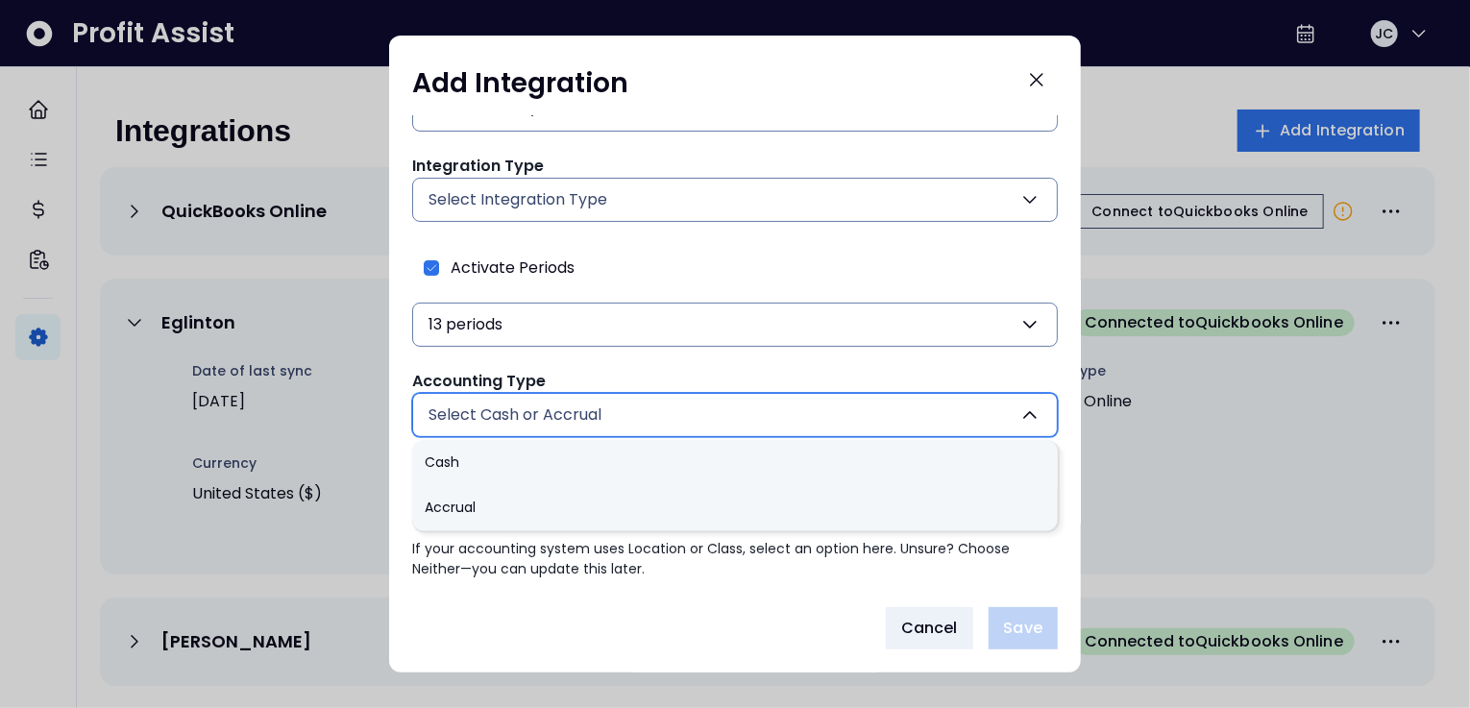
click at [669, 334] on button "13 periods" at bounding box center [735, 325] width 646 height 44
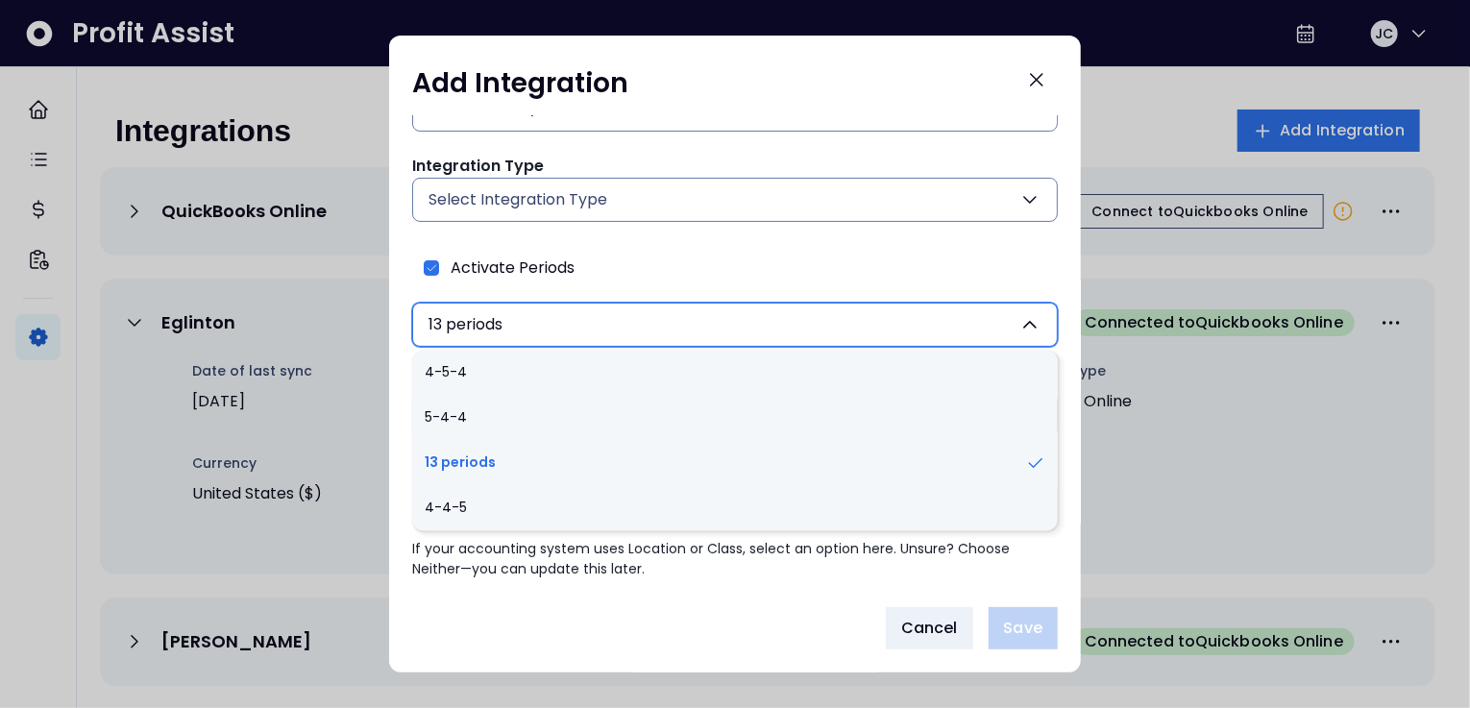
click at [668, 270] on div "**********" at bounding box center [735, 296] width 646 height 102
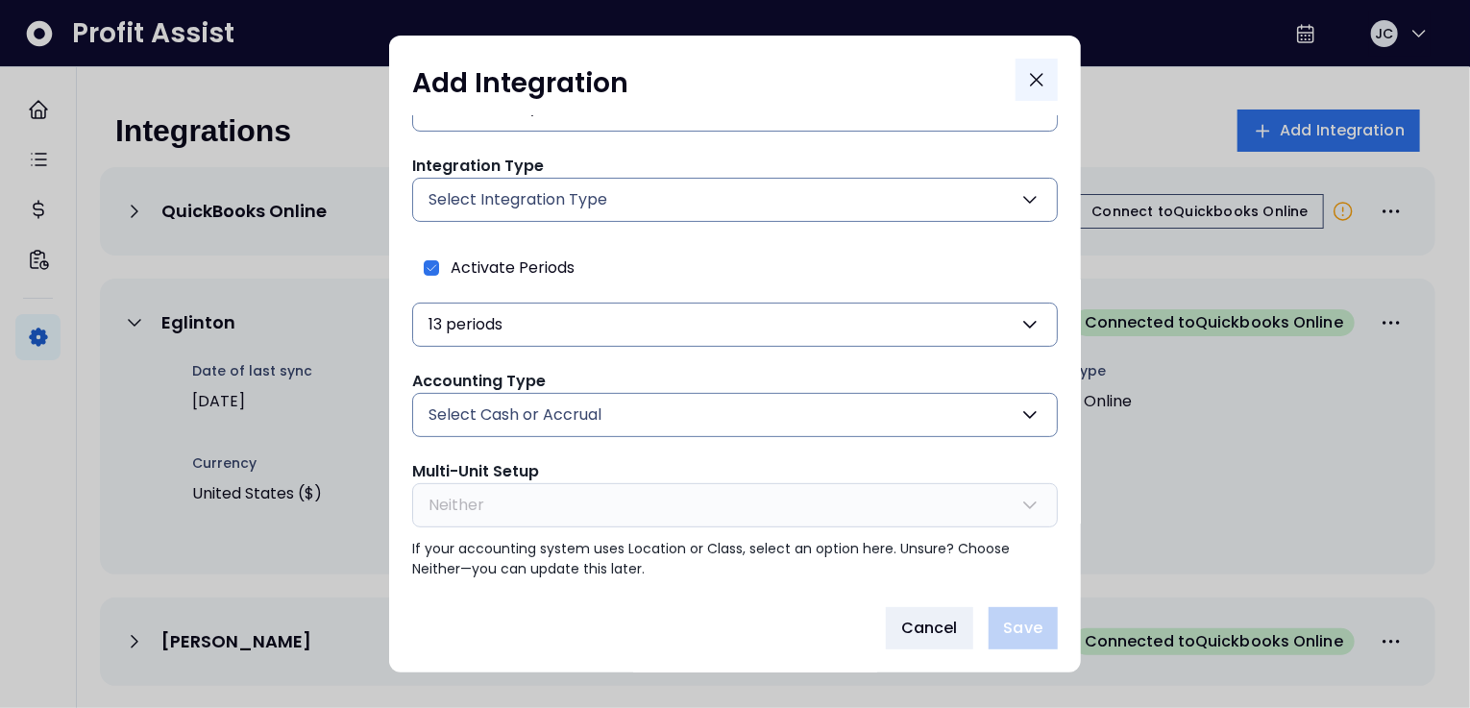
click at [1028, 78] on icon "Close" at bounding box center [1036, 79] width 23 height 23
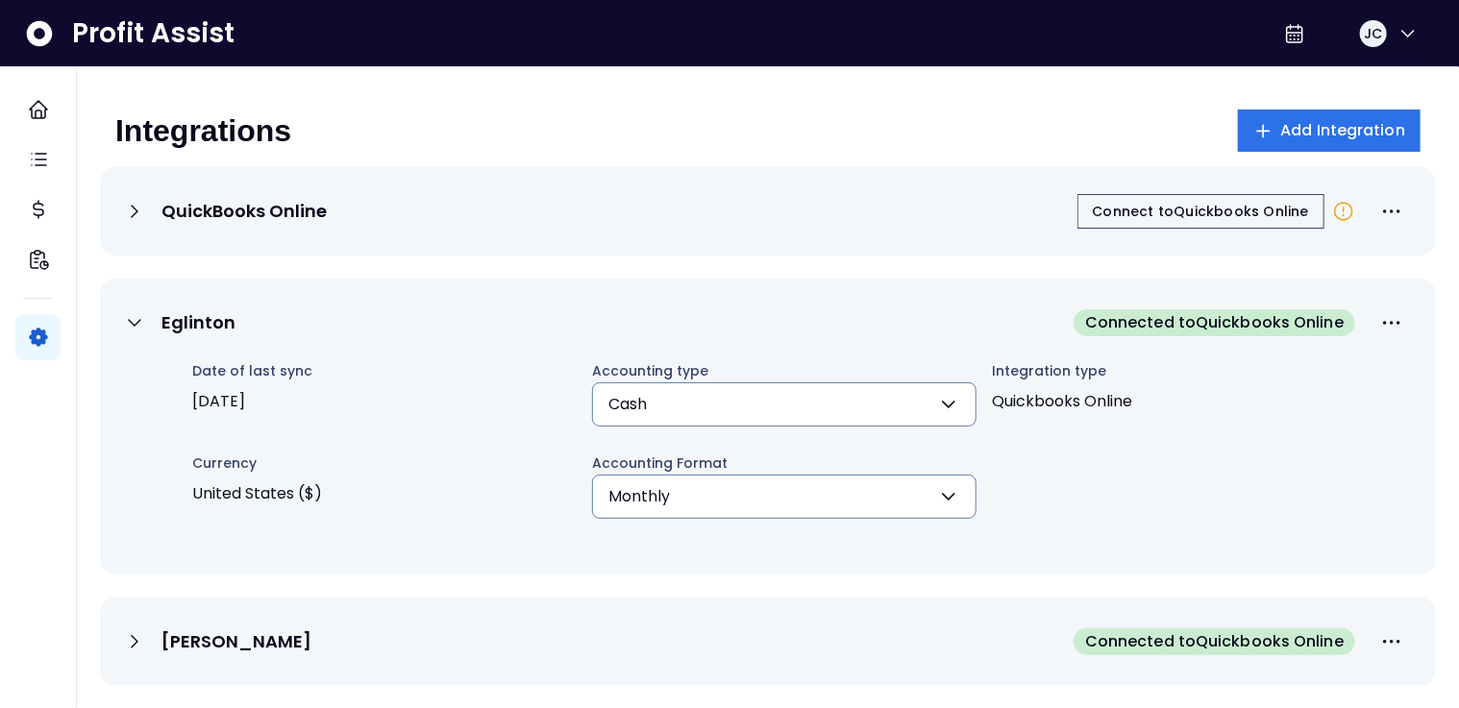
drag, startPoint x: 285, startPoint y: 407, endPoint x: 209, endPoint y: 415, distance: 77.4
click at [192, 407] on span "[DATE]" at bounding box center [384, 401] width 384 height 38
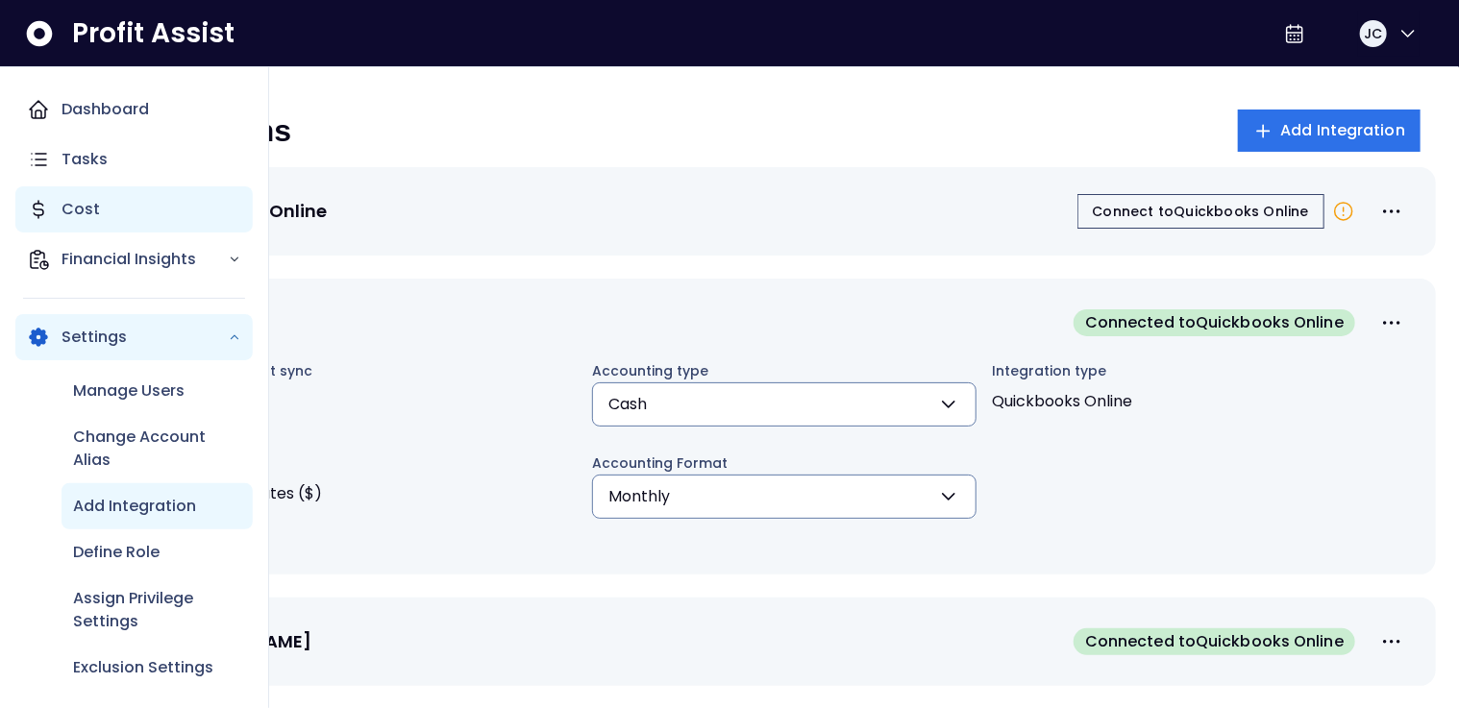
click at [74, 208] on p "Cost" at bounding box center [81, 209] width 38 height 23
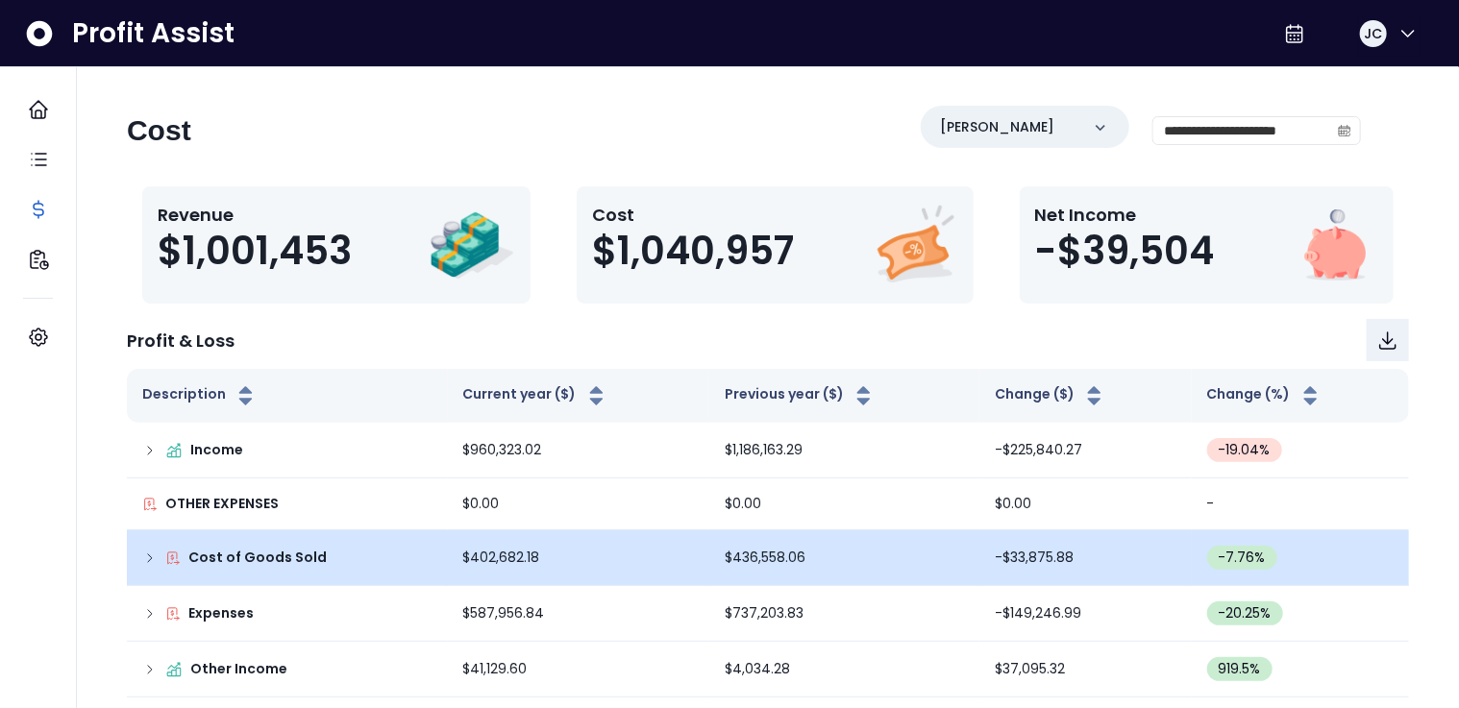
click at [152, 552] on icon at bounding box center [149, 558] width 15 height 15
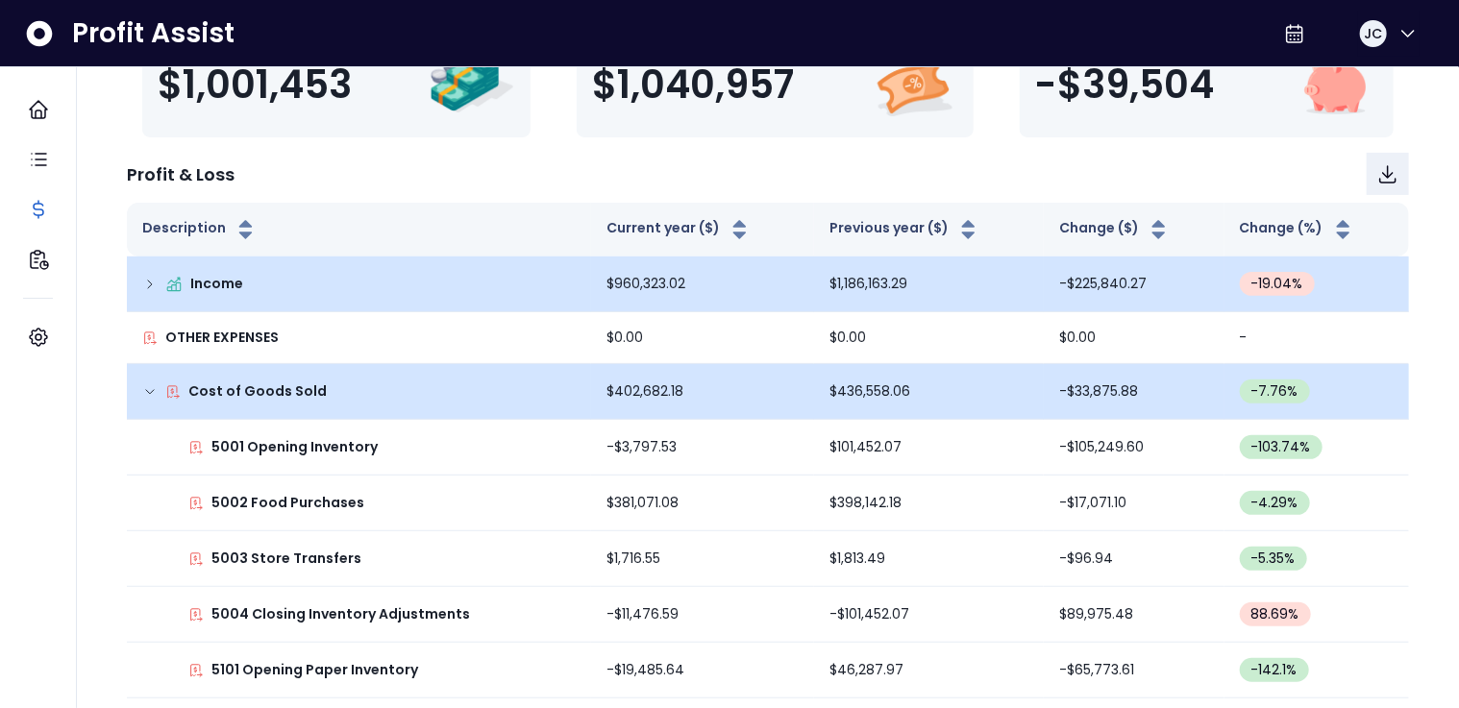
scroll to position [223, 0]
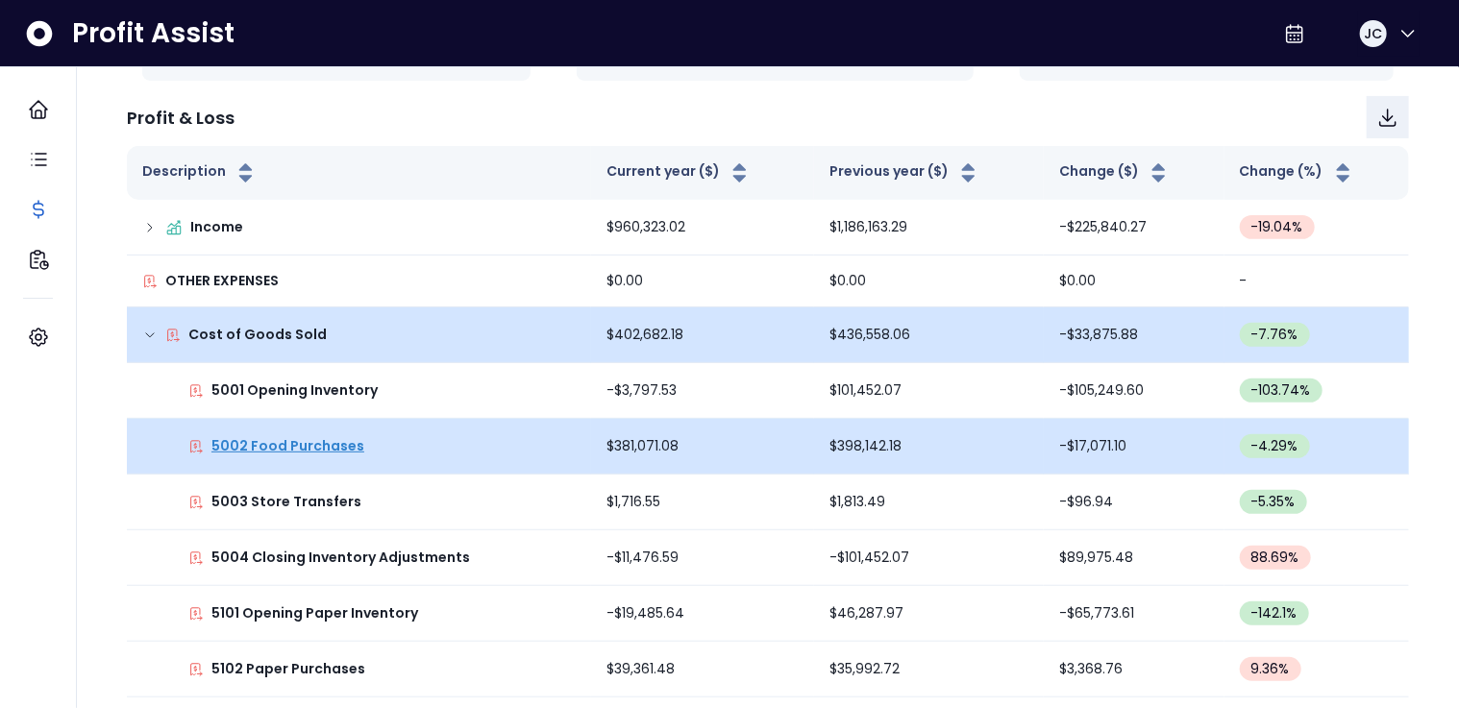
click at [282, 449] on p "5002 Food Purchases" at bounding box center [287, 446] width 153 height 20
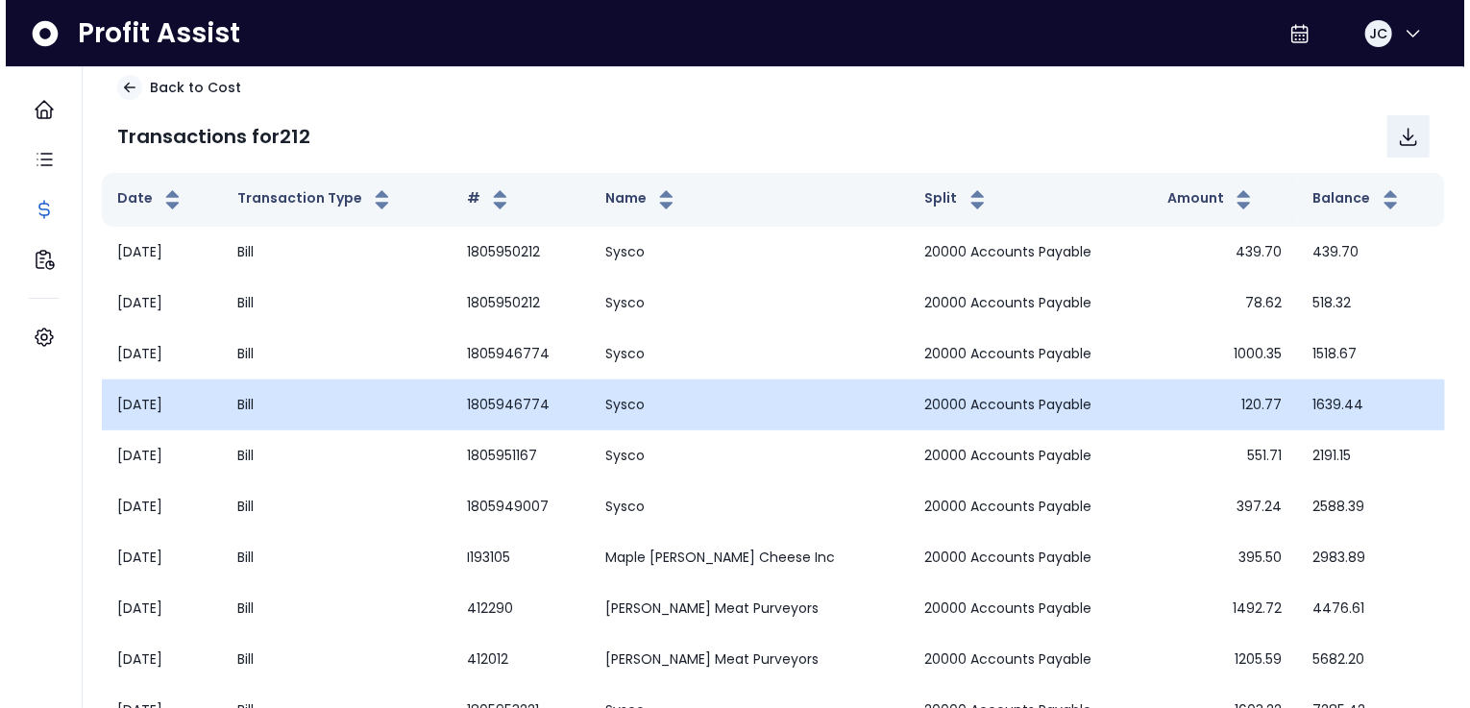
scroll to position [0, 0]
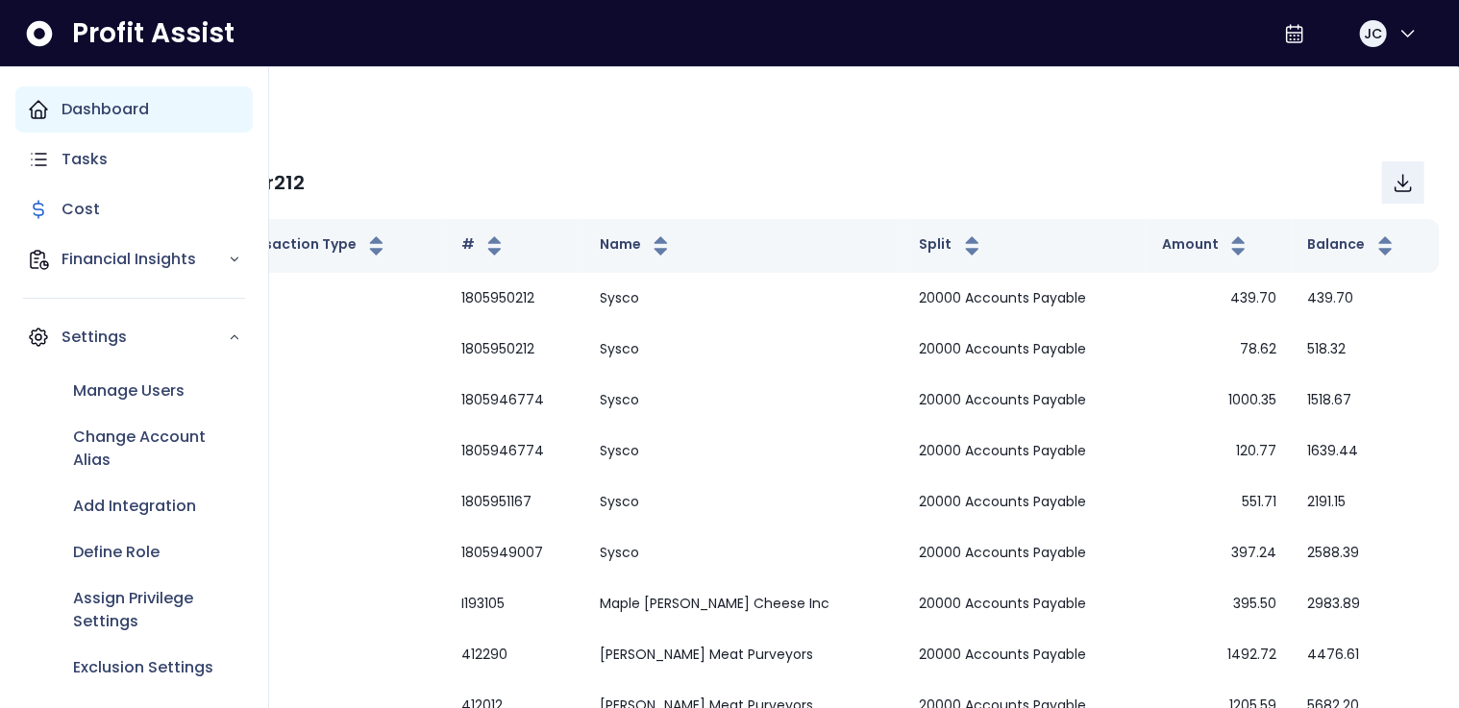
click at [41, 113] on icon "Main navigation" at bounding box center [38, 109] width 17 height 17
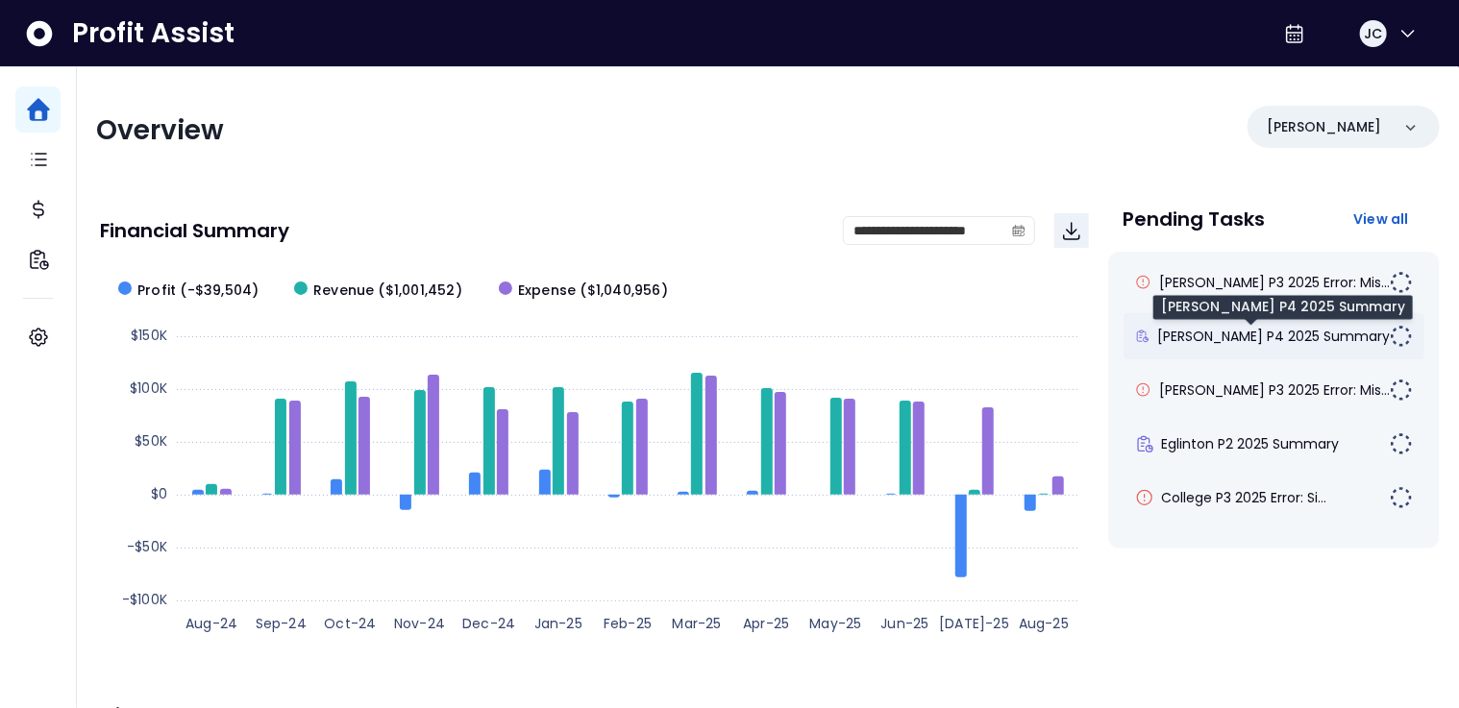
click at [1254, 340] on span "[PERSON_NAME] P4 2025 Summary" at bounding box center [1273, 336] width 233 height 19
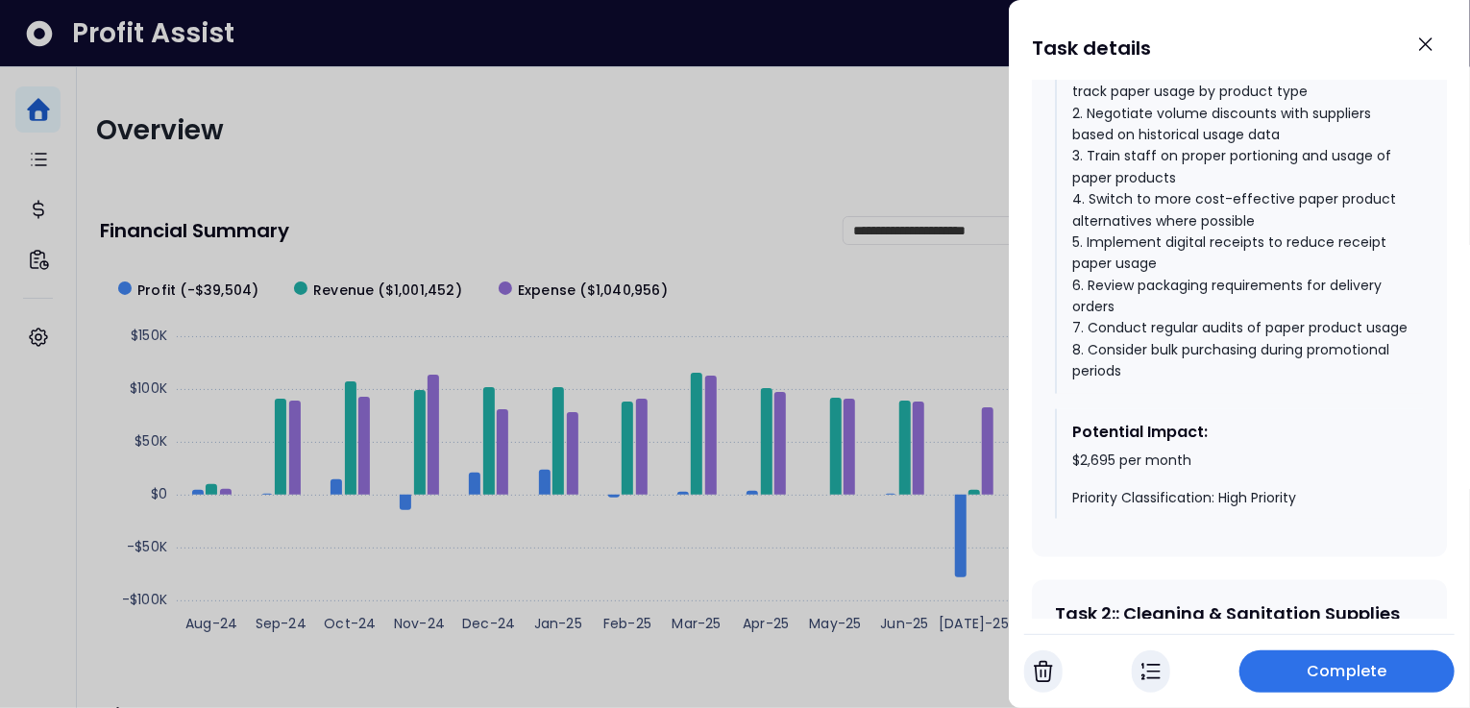
scroll to position [1178, 0]
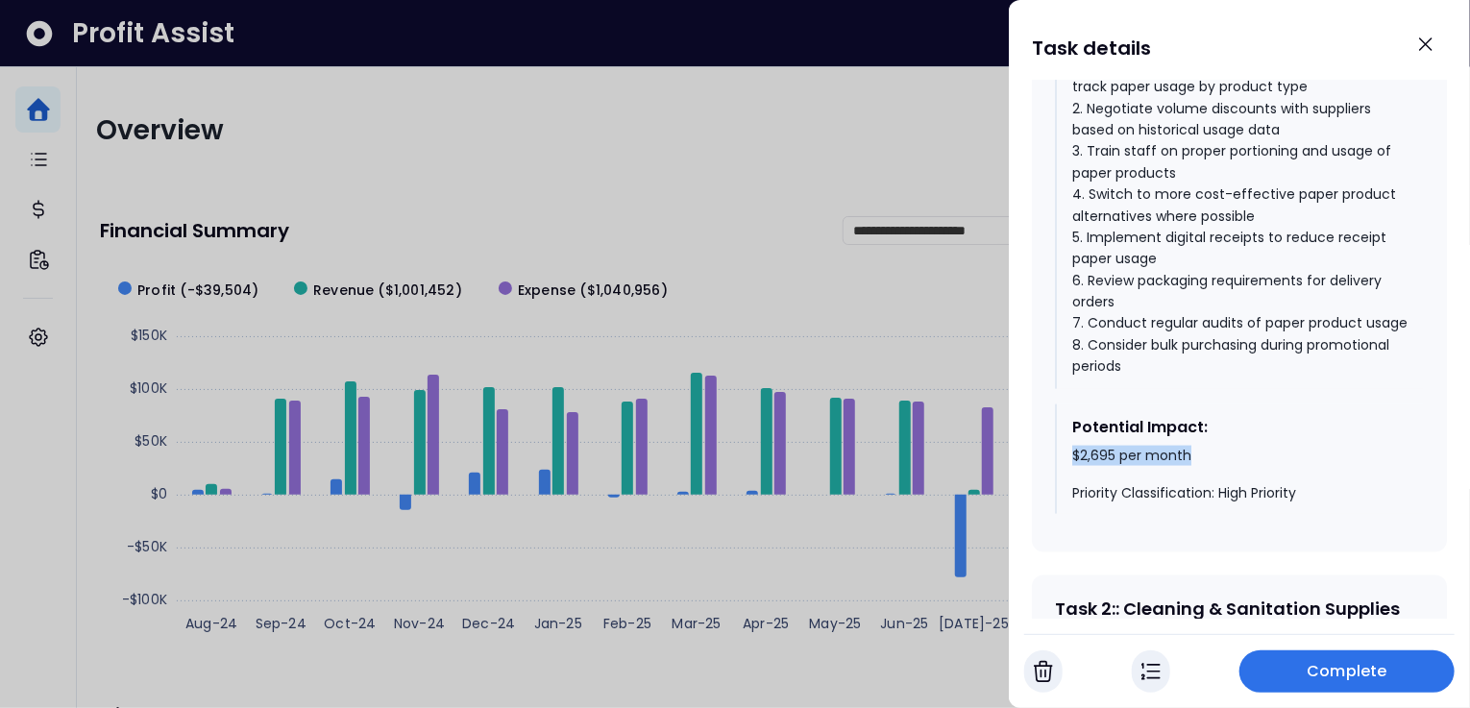
drag, startPoint x: 1073, startPoint y: 466, endPoint x: 1209, endPoint y: 458, distance: 136.7
click at [1209, 458] on div "$2,695 per month Priority Classification: High Priority" at bounding box center [1241, 475] width 336 height 57
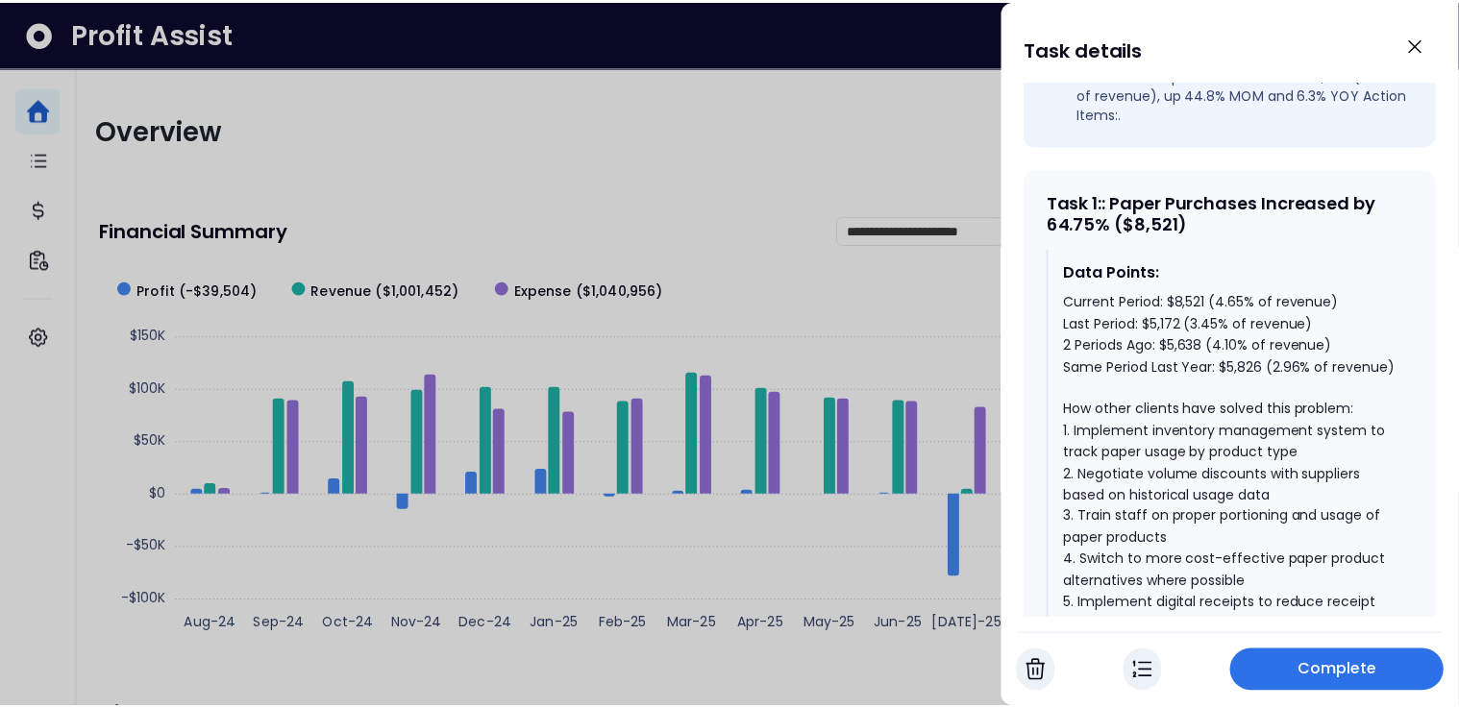
scroll to position [797, 0]
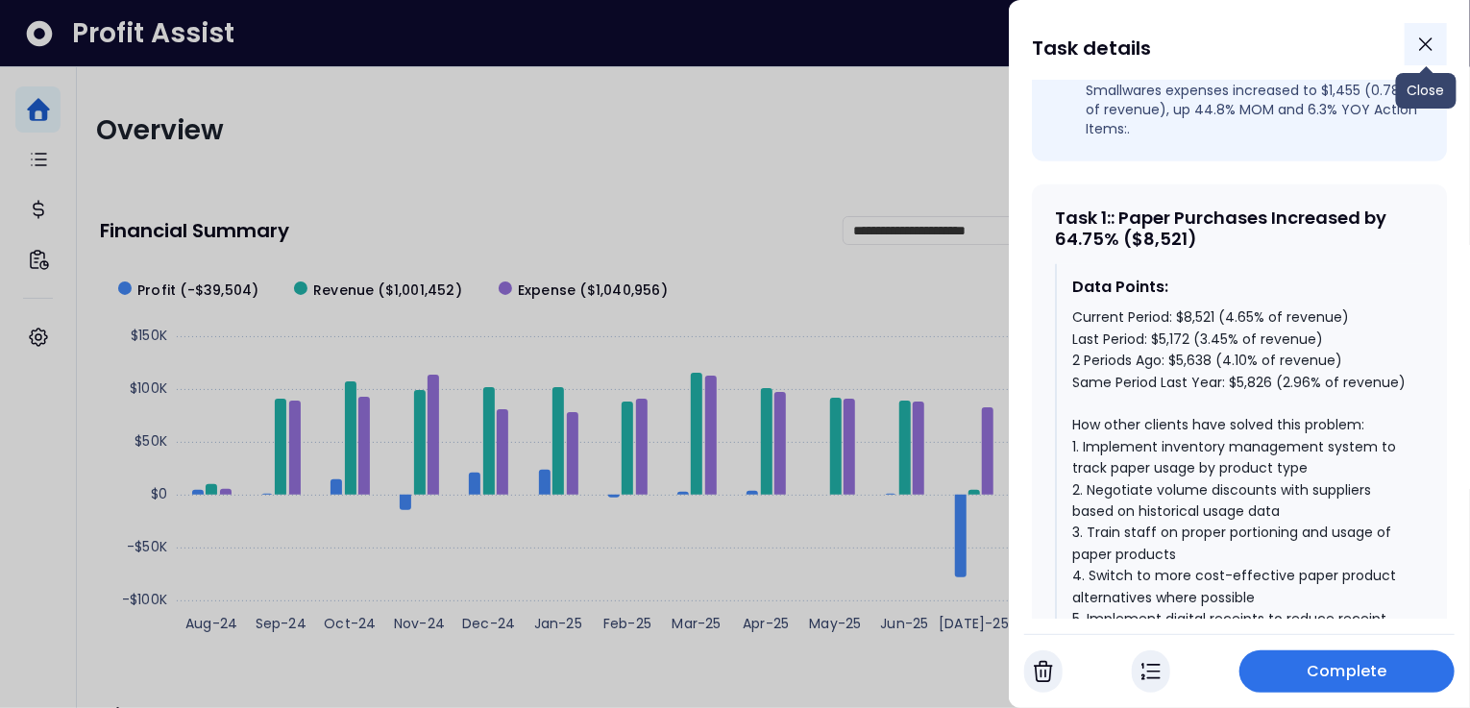
click at [1419, 56] on button "Close" at bounding box center [1426, 44] width 42 height 42
